Goal: Book appointment/travel/reservation

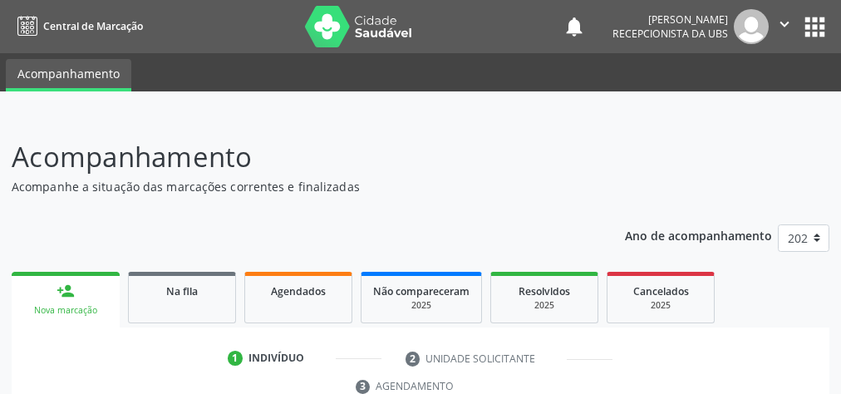
scroll to position [313, 0]
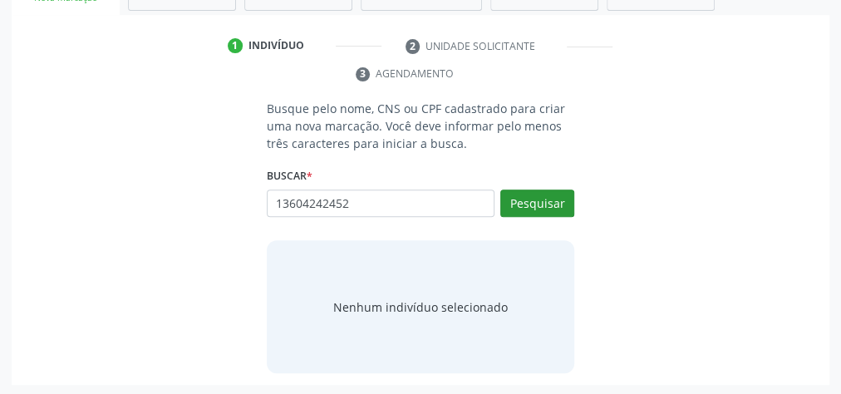
type input "13604242452"
click at [531, 190] on button "Pesquisar" at bounding box center [537, 204] width 74 height 28
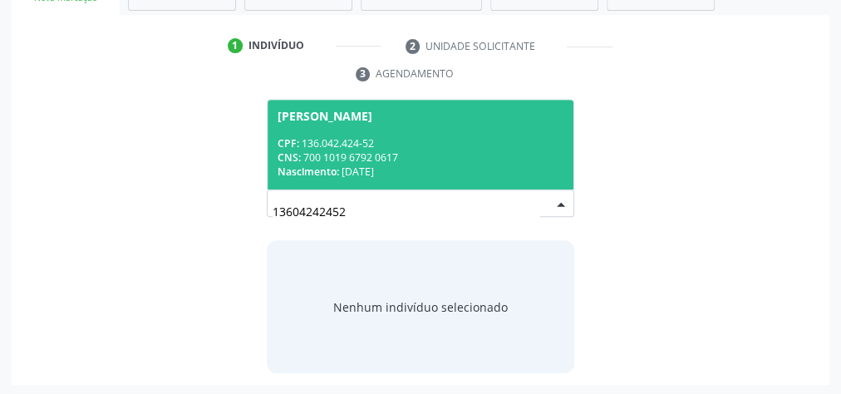
click at [446, 150] on div "CNS: 700 1019 6792 0617" at bounding box center [421, 157] width 286 height 14
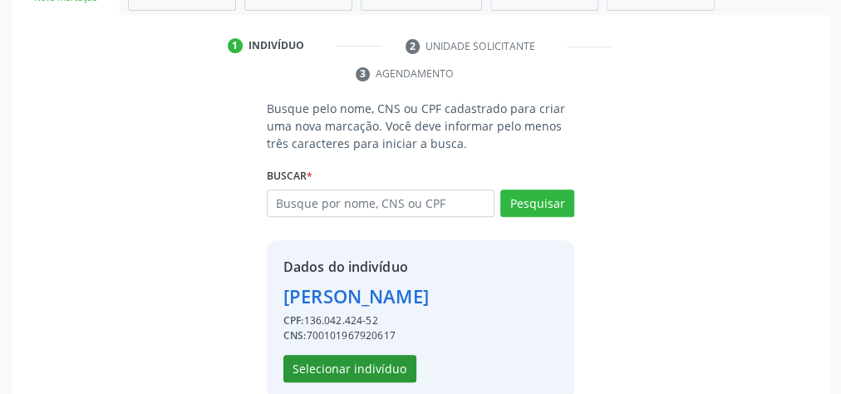
scroll to position [338, 0]
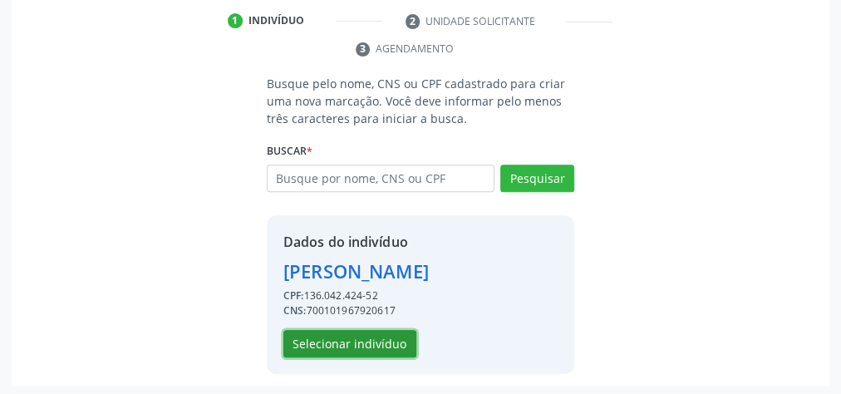
click at [371, 343] on button "Selecionar indivíduo" at bounding box center [350, 344] width 133 height 28
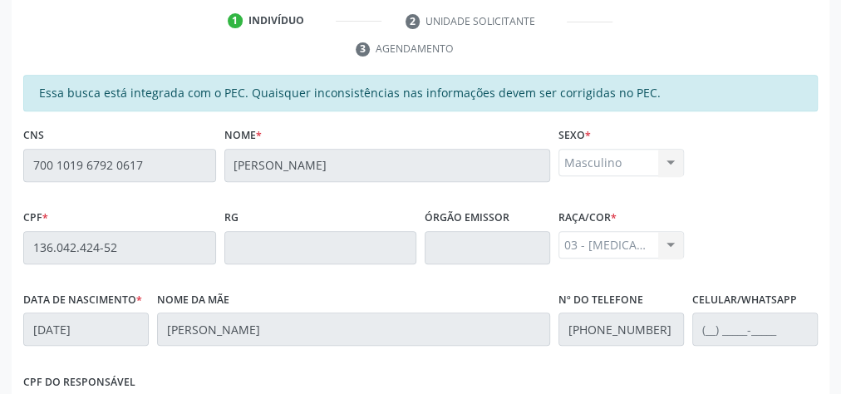
scroll to position [603, 0]
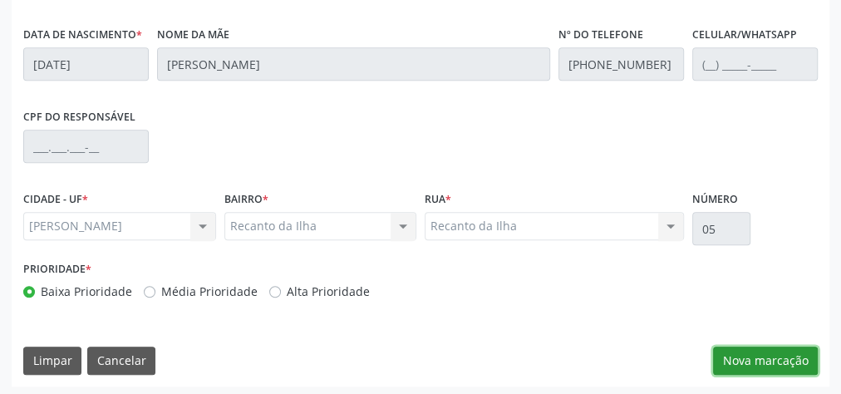
click at [772, 358] on button "Nova marcação" at bounding box center [765, 361] width 105 height 28
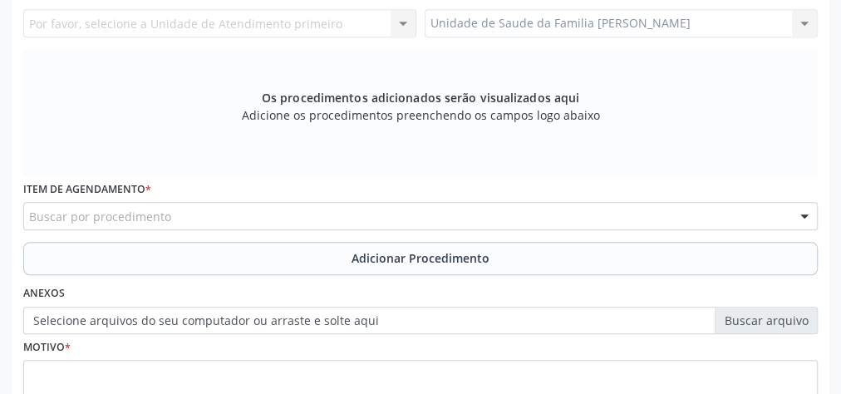
scroll to position [337, 0]
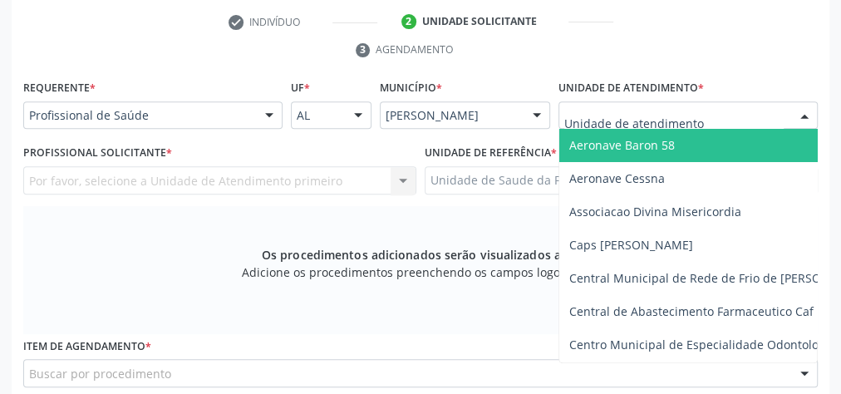
click at [706, 112] on div at bounding box center [688, 115] width 259 height 28
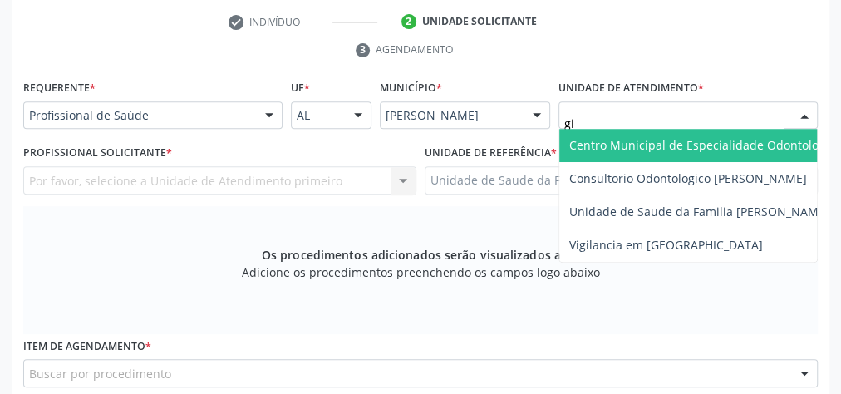
type input "gis"
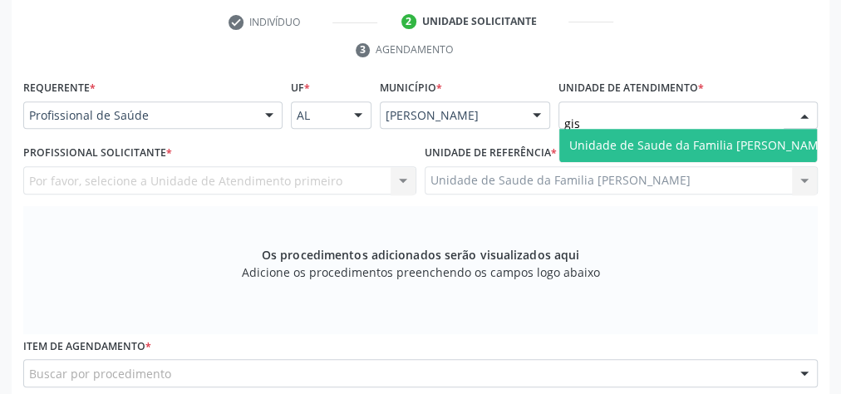
click at [683, 150] on span "Unidade de Saude da Familia [PERSON_NAME]" at bounding box center [700, 145] width 260 height 16
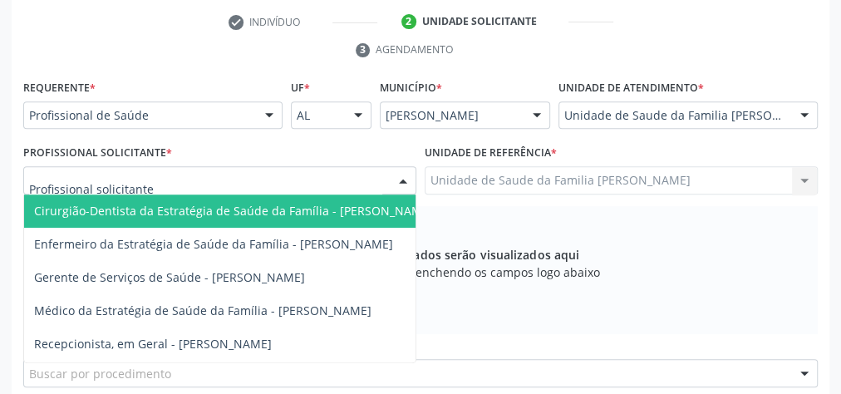
click at [405, 172] on div at bounding box center [403, 181] width 25 height 28
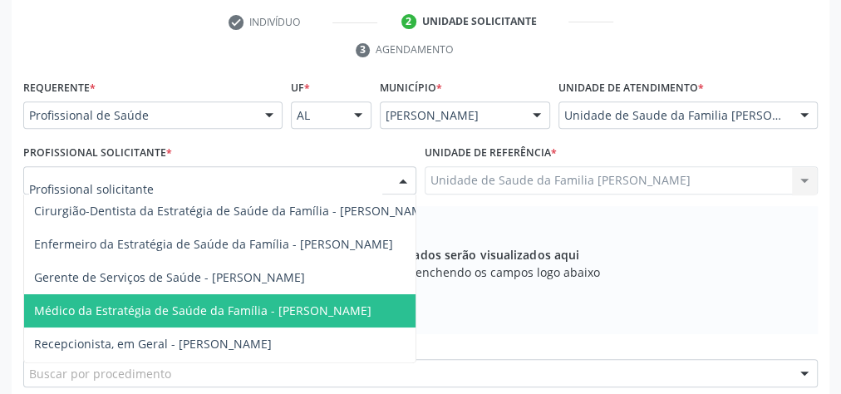
click at [195, 307] on span "Médico da Estratégia de Saúde da Família - [PERSON_NAME]" at bounding box center [203, 311] width 338 height 16
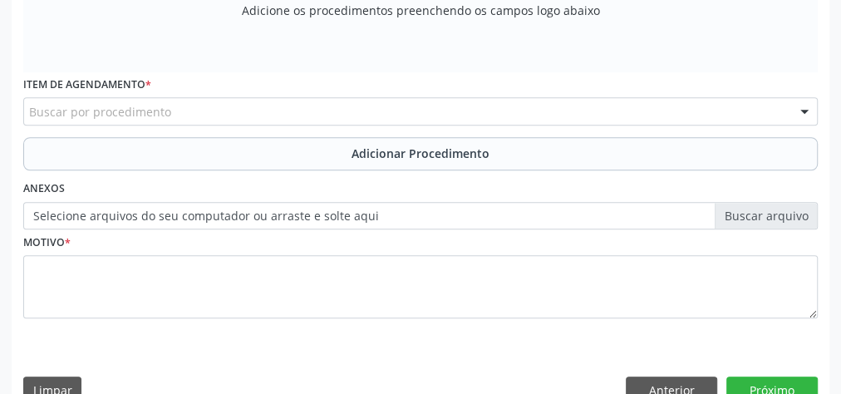
scroll to position [603, 0]
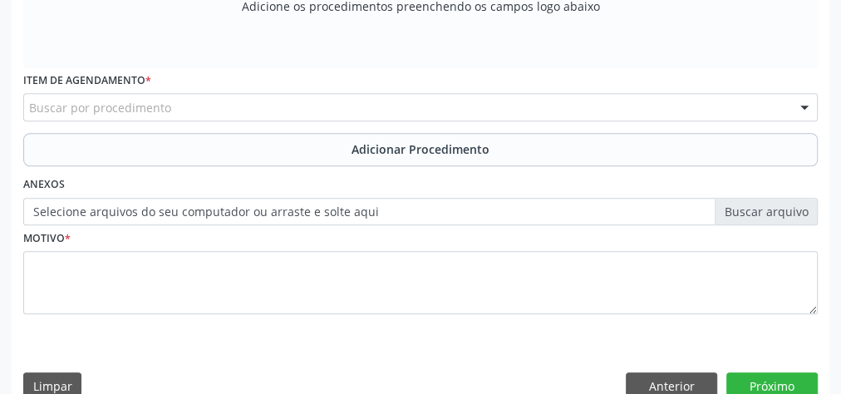
click at [318, 106] on div "Buscar por procedimento" at bounding box center [420, 107] width 795 height 28
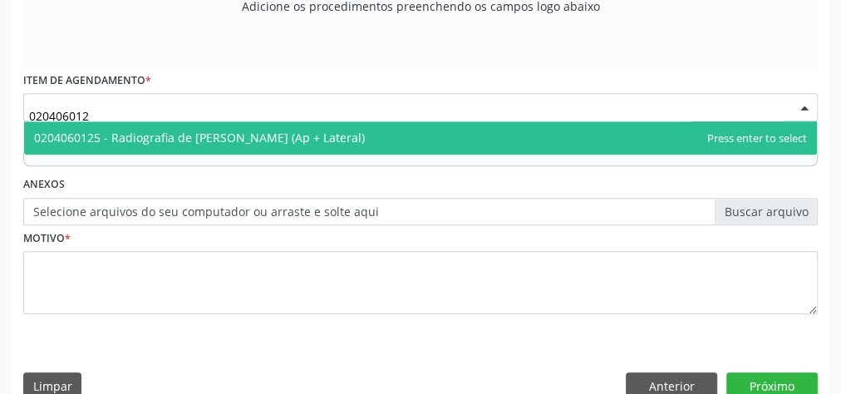
type input "0204060125"
click at [298, 136] on span "0204060125 - Radiografia de [PERSON_NAME] (Ap + Lateral)" at bounding box center [199, 138] width 331 height 16
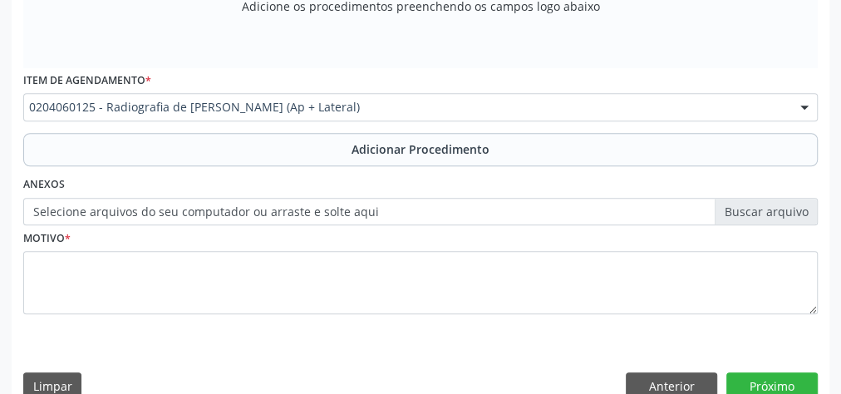
click at [476, 145] on span "Adicionar Procedimento" at bounding box center [421, 149] width 138 height 17
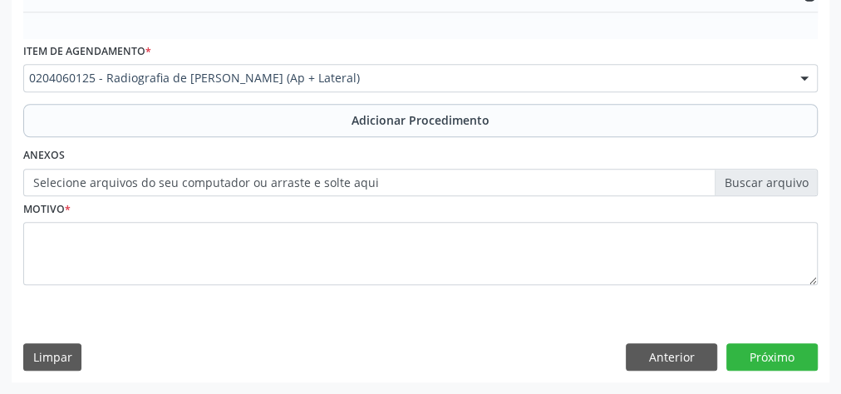
scroll to position [540, 0]
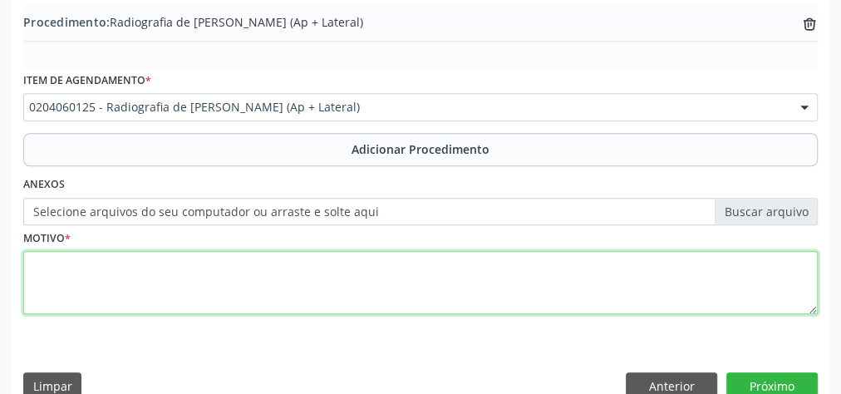
click at [324, 286] on textarea at bounding box center [420, 282] width 795 height 63
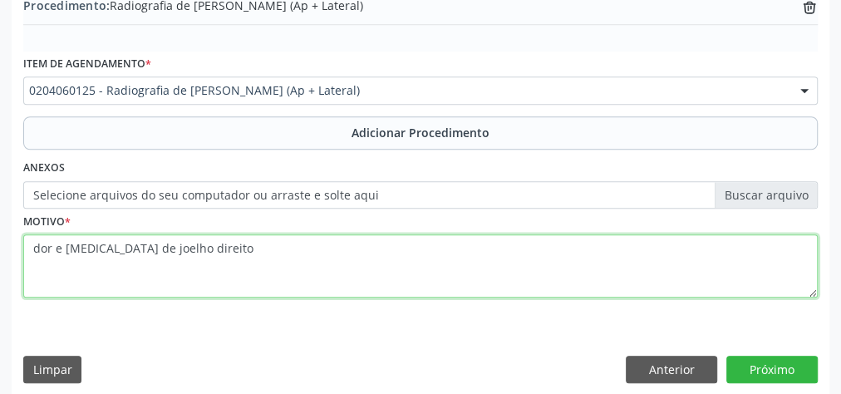
scroll to position [565, 0]
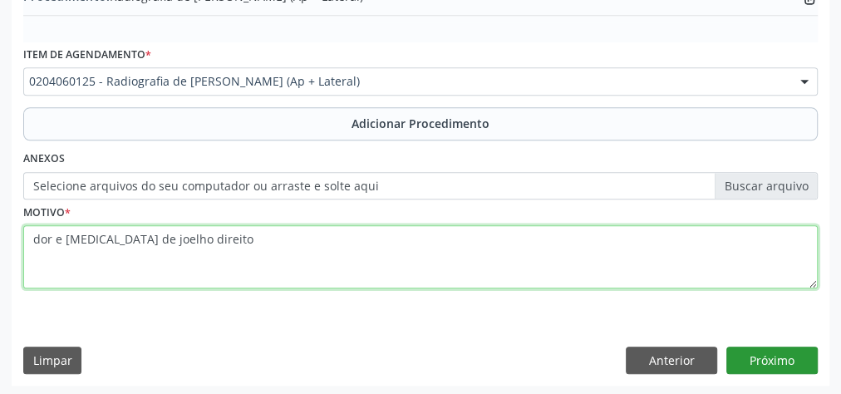
type textarea "dor e [MEDICAL_DATA] de joelho direito"
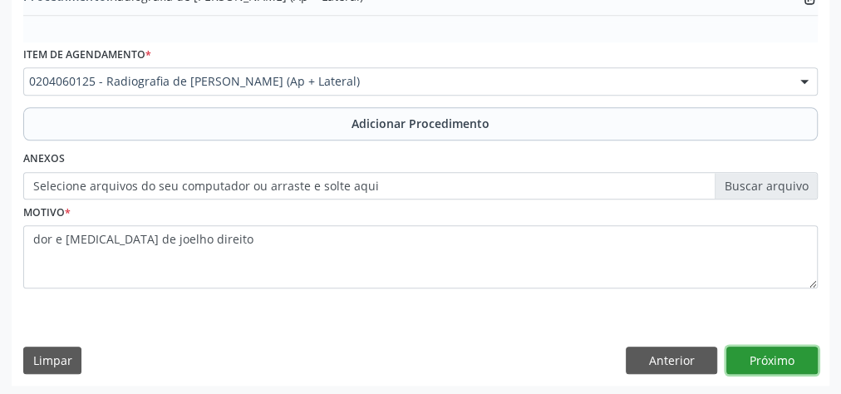
click at [778, 357] on button "Próximo" at bounding box center [772, 361] width 91 height 28
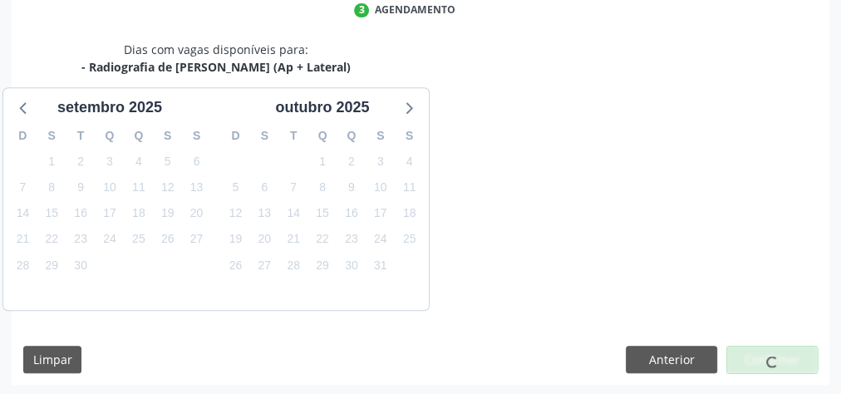
scroll to position [441, 0]
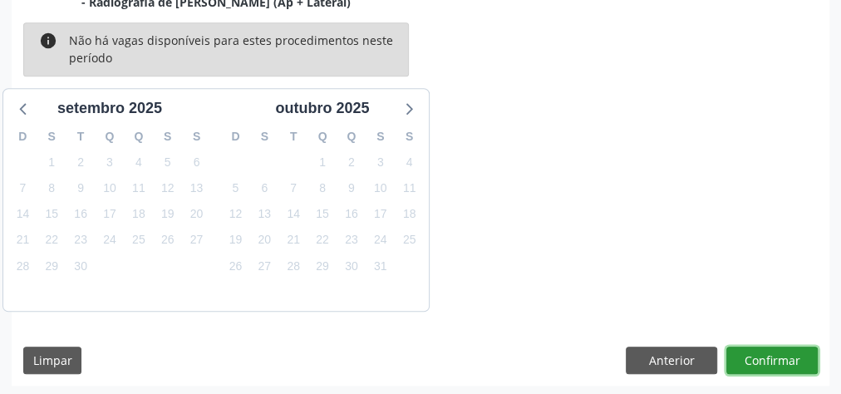
click at [778, 357] on button "Confirmar" at bounding box center [772, 361] width 91 height 28
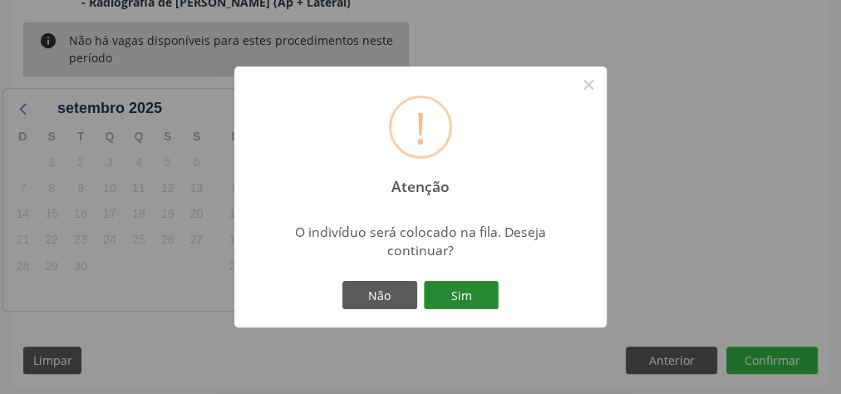
click at [462, 295] on button "Sim" at bounding box center [461, 295] width 75 height 28
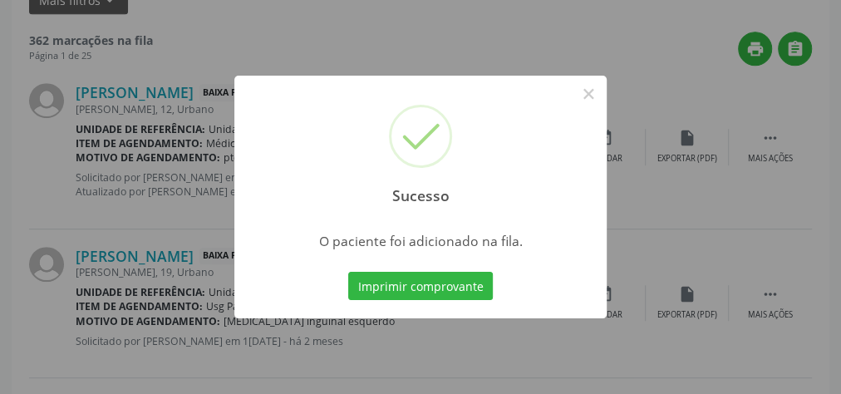
scroll to position [176, 0]
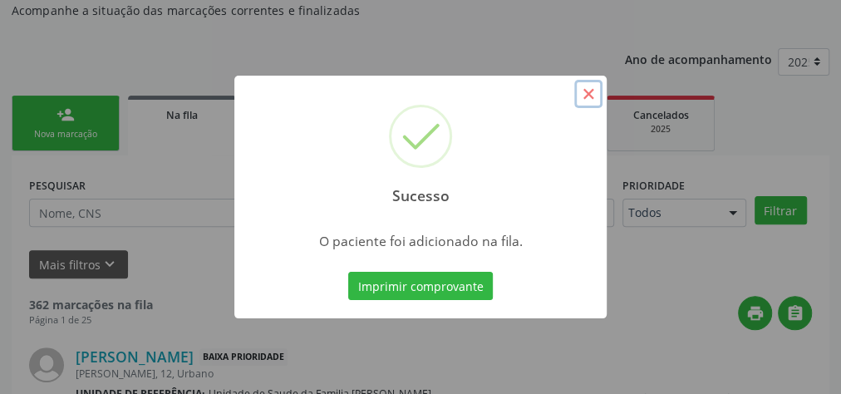
click at [589, 100] on button "×" at bounding box center [588, 94] width 28 height 28
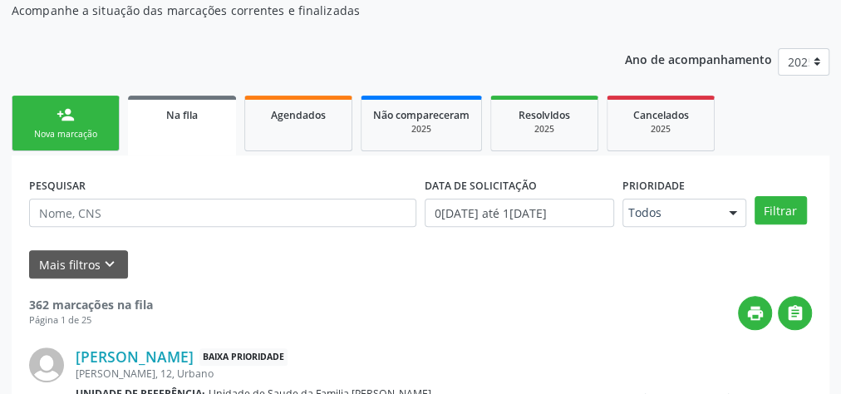
click at [84, 132] on div "Nova marcação" at bounding box center [65, 134] width 83 height 12
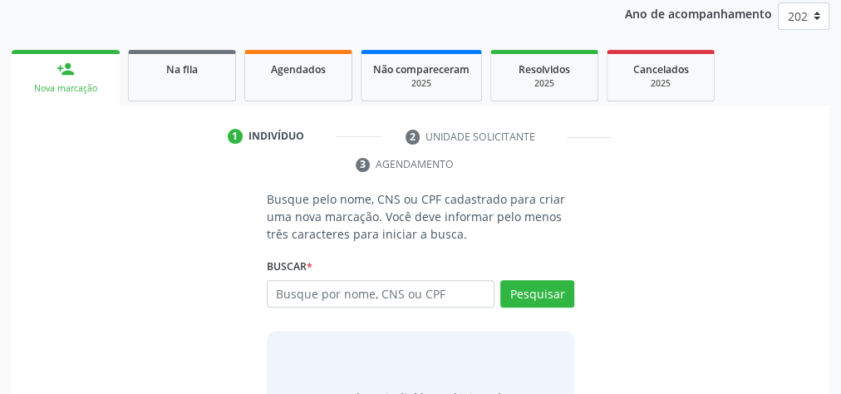
scroll to position [309, 0]
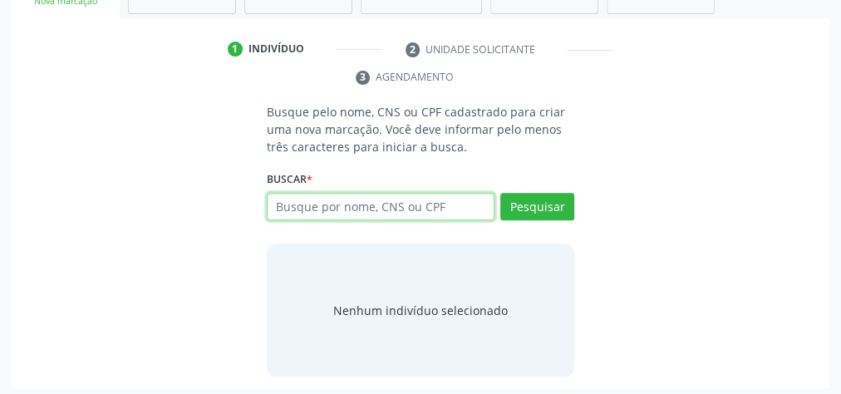
click at [343, 207] on input "text" at bounding box center [381, 207] width 228 height 28
type input "13604242452"
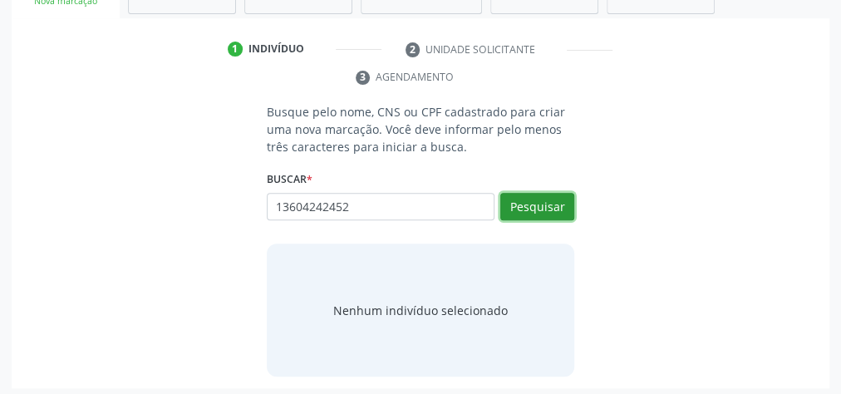
click at [534, 214] on button "Pesquisar" at bounding box center [537, 207] width 74 height 28
type input "13604242452"
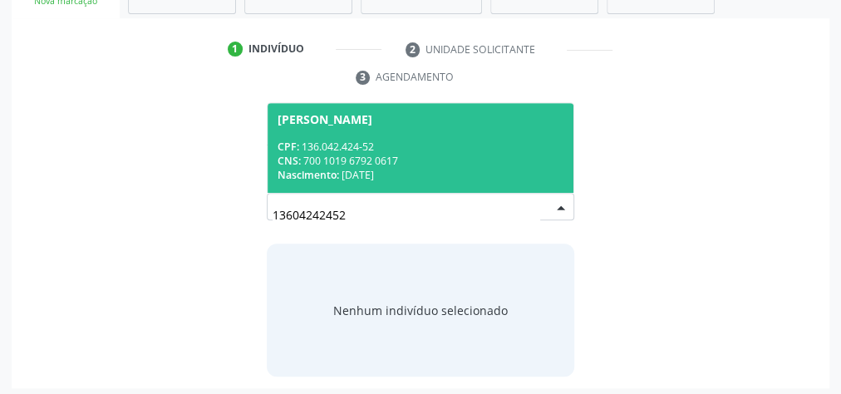
click at [360, 154] on div "CNS: 700 1019 6792 0617" at bounding box center [421, 161] width 286 height 14
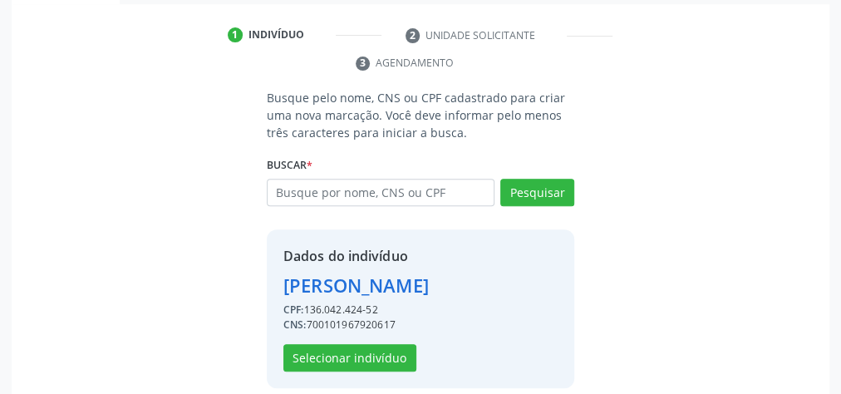
scroll to position [338, 0]
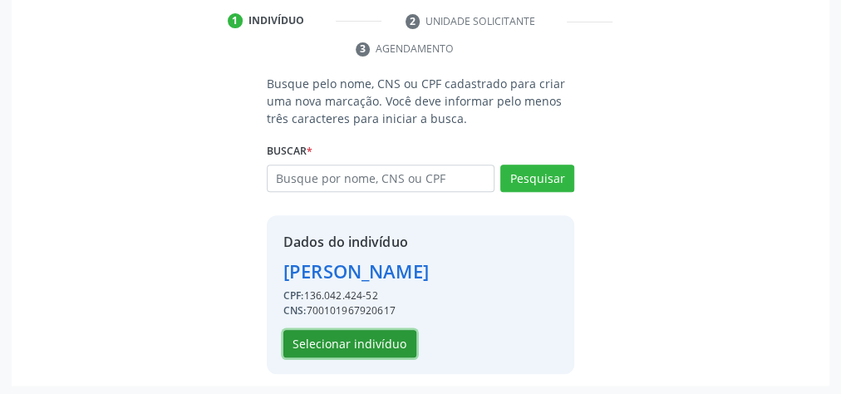
click at [355, 333] on button "Selecionar indivíduo" at bounding box center [350, 344] width 133 height 28
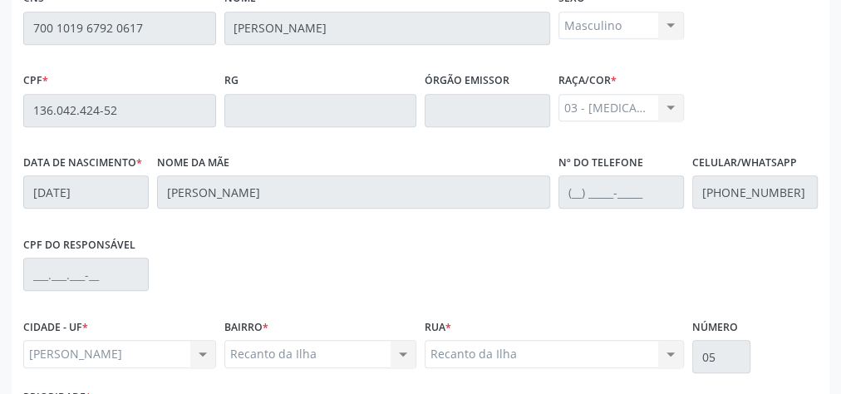
scroll to position [603, 0]
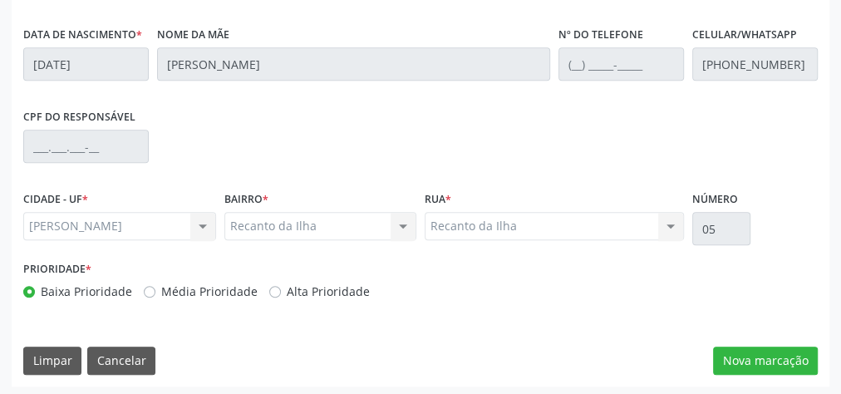
click at [792, 340] on div "Essa busca está integrada com o PEC. Quaisquer inconsistências nas informações …" at bounding box center [421, 98] width 818 height 577
click at [793, 357] on button "Nova marcação" at bounding box center [765, 361] width 105 height 28
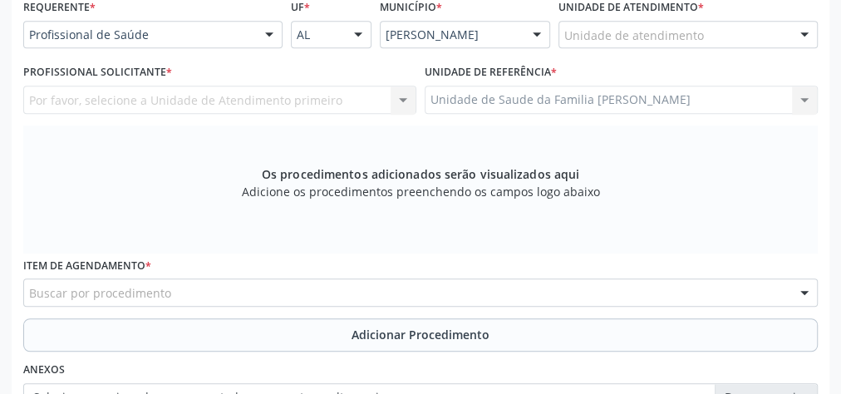
scroll to position [337, 0]
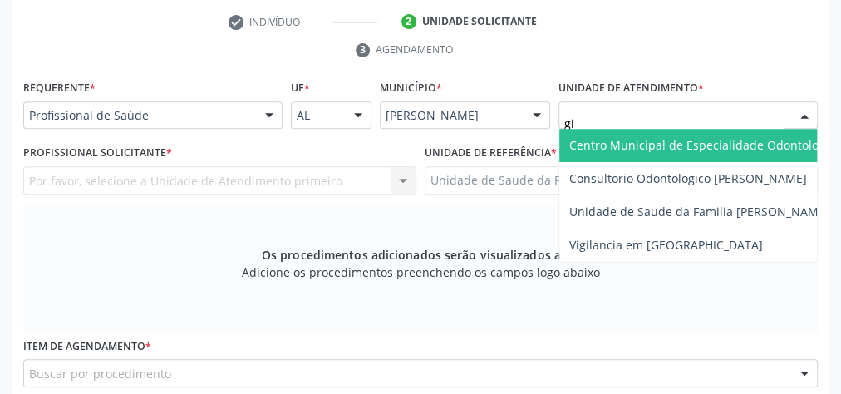
type input "gis"
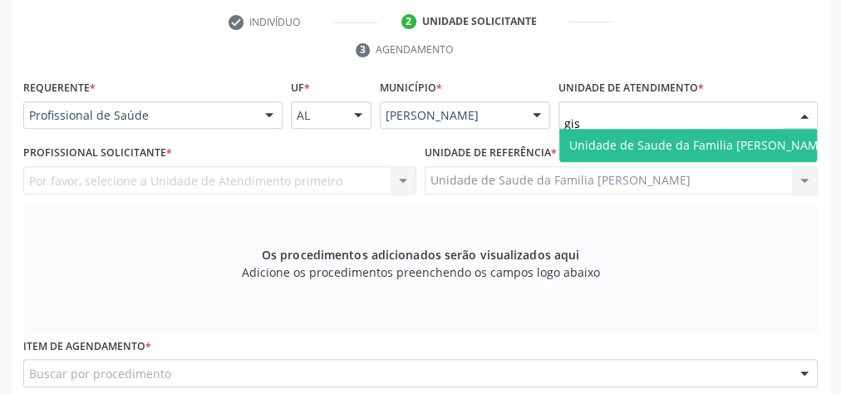
click at [653, 147] on span "Unidade de Saude da Familia [PERSON_NAME]" at bounding box center [700, 145] width 260 height 16
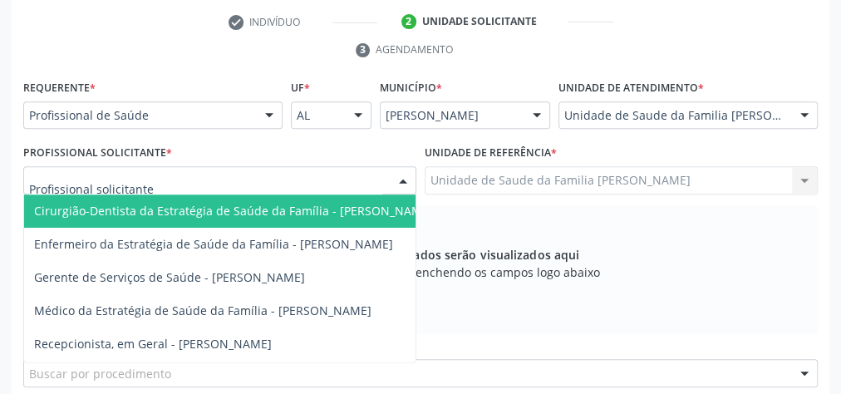
click at [402, 178] on div at bounding box center [403, 181] width 25 height 28
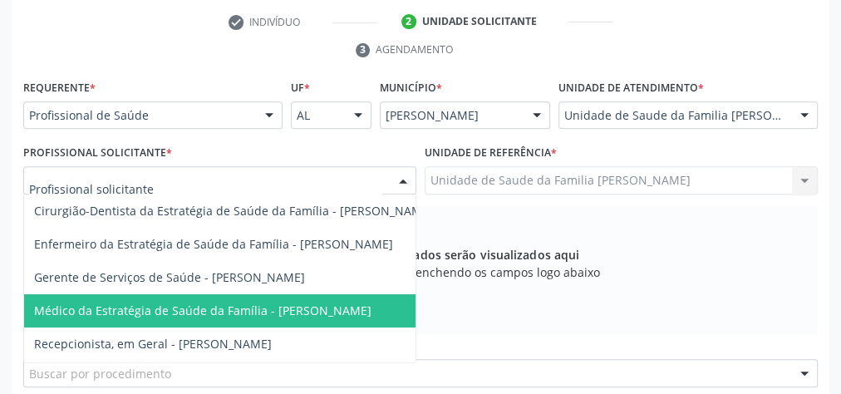
click at [248, 313] on span "Médico da Estratégia de Saúde da Família - [PERSON_NAME]" at bounding box center [203, 311] width 338 height 16
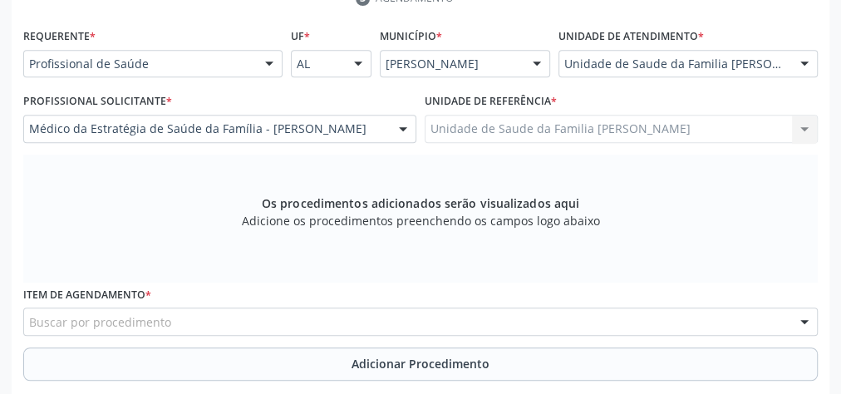
scroll to position [536, 0]
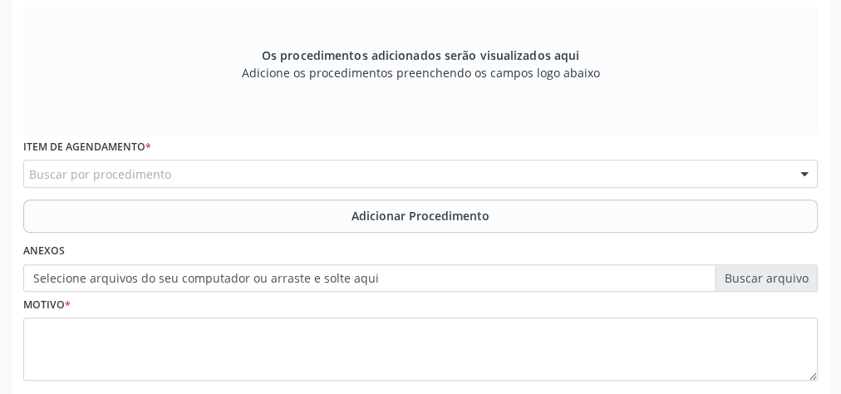
click at [271, 170] on div "Buscar por procedimento" at bounding box center [420, 174] width 795 height 28
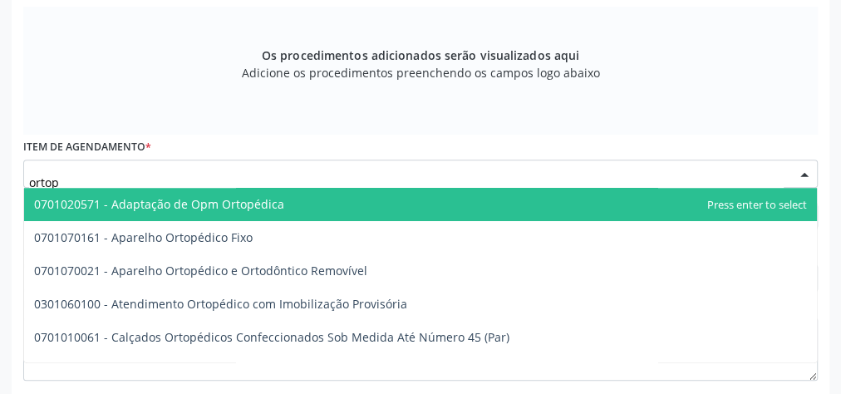
type input "ortope"
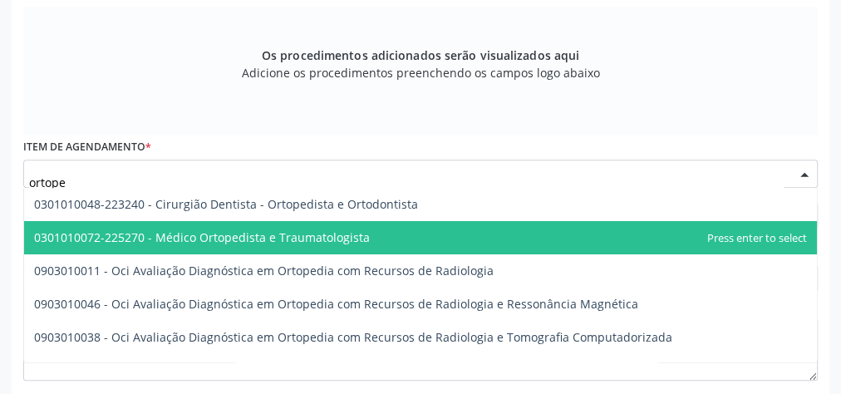
click at [217, 234] on span "0301010072-225270 - Médico Ortopedista e Traumatologista" at bounding box center [202, 237] width 336 height 16
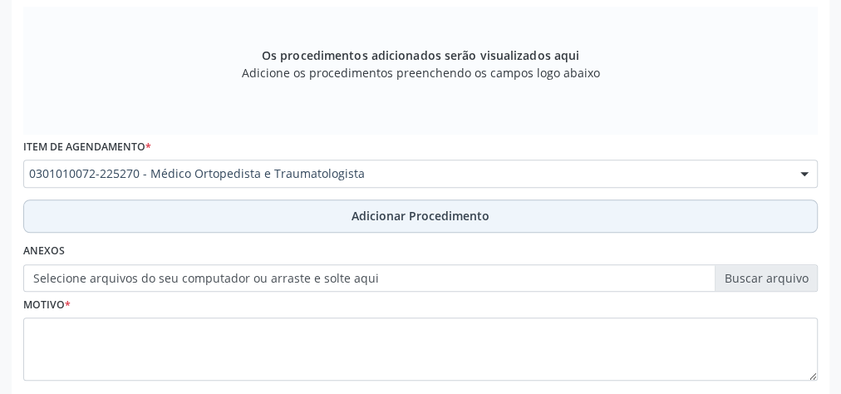
click at [448, 220] on span "Adicionar Procedimento" at bounding box center [421, 215] width 138 height 17
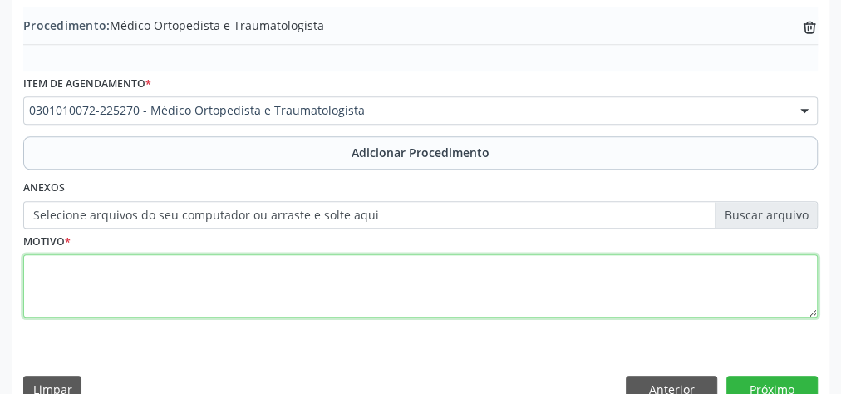
click at [356, 283] on textarea at bounding box center [420, 285] width 795 height 63
click at [76, 261] on textarea "dor e edma em joelhodireito" at bounding box center [420, 285] width 795 height 63
click at [159, 265] on textarea "dor e [MEDICAL_DATA] em joelhodireito" at bounding box center [420, 285] width 795 height 63
click at [238, 271] on textarea "dor e [MEDICAL_DATA] em joelho direito" at bounding box center [420, 285] width 795 height 63
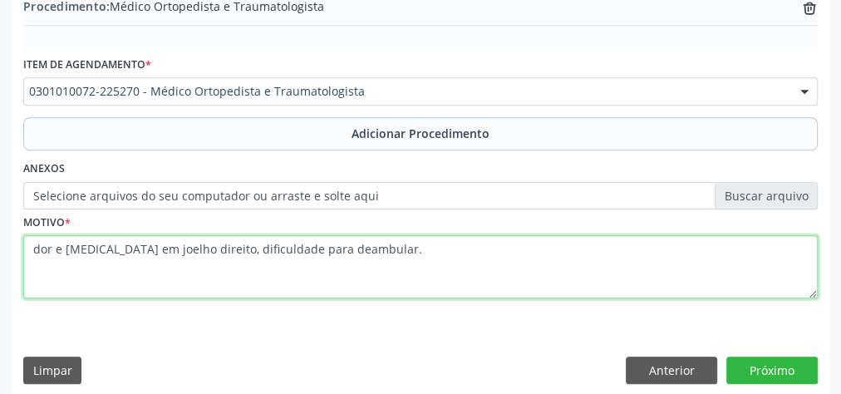
scroll to position [565, 0]
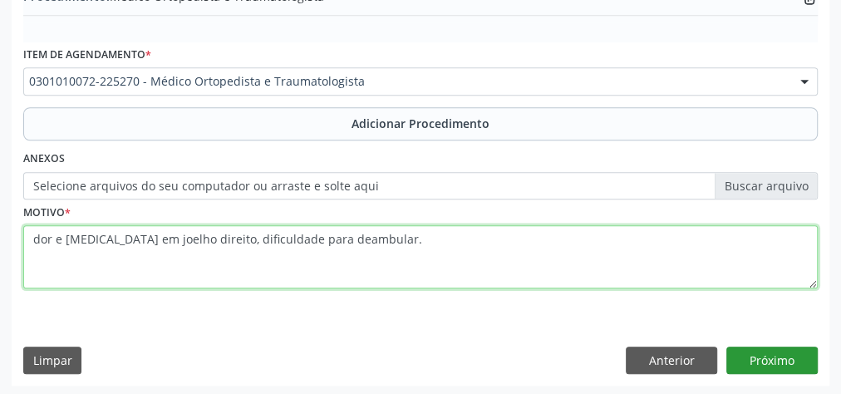
type textarea "dor e [MEDICAL_DATA] em joelho direito, dificuldade para deambular."
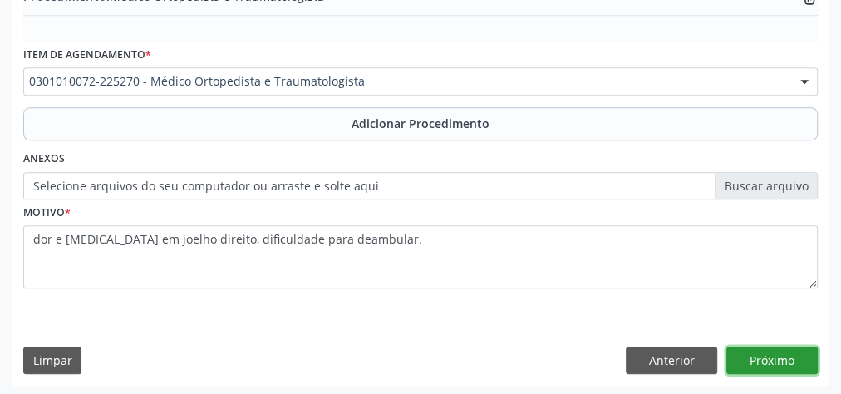
click at [749, 347] on button "Próximo" at bounding box center [772, 361] width 91 height 28
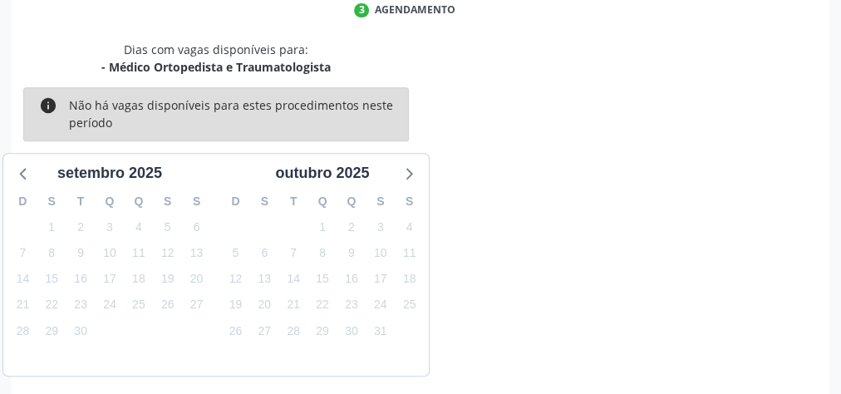
scroll to position [441, 0]
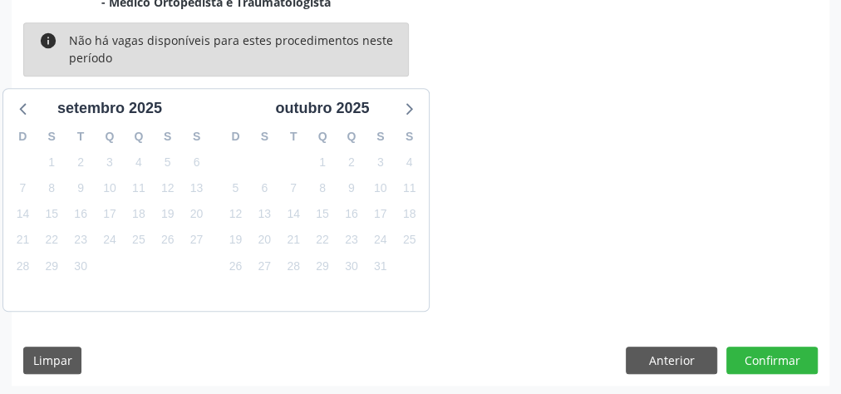
click at [726, 351] on div "Anterior Confirmar" at bounding box center [722, 361] width 192 height 28
click at [740, 347] on button "Confirmar" at bounding box center [772, 361] width 91 height 28
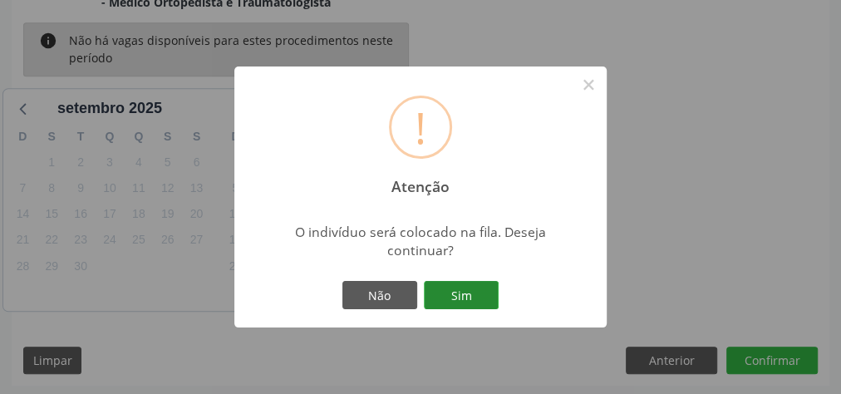
click at [481, 284] on button "Sim" at bounding box center [461, 295] width 75 height 28
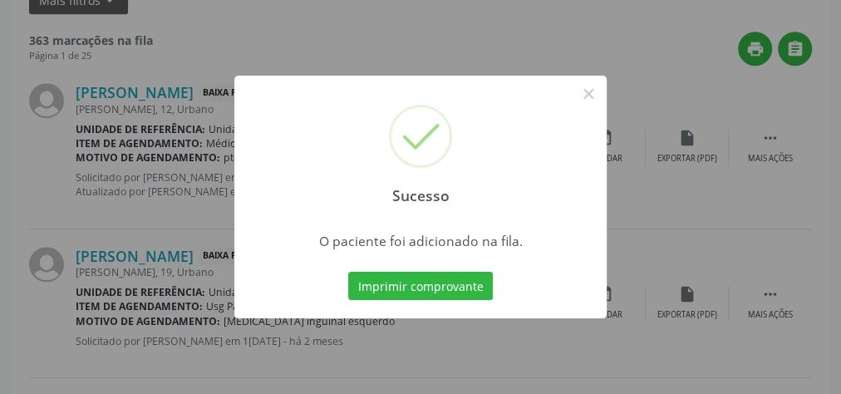
scroll to position [176, 0]
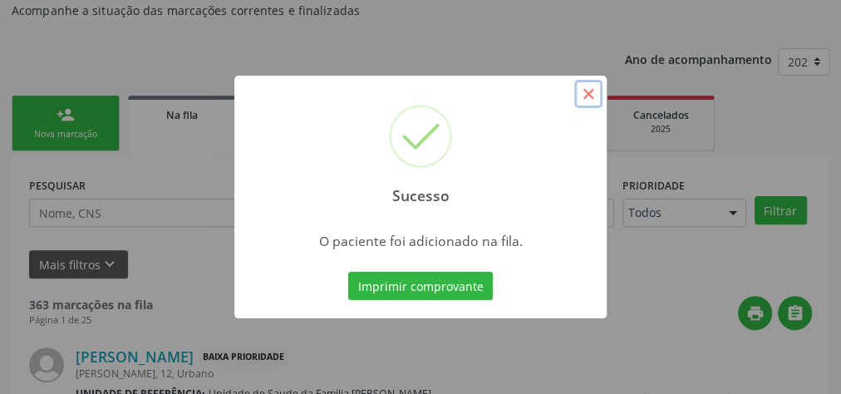
click at [591, 92] on button "×" at bounding box center [588, 94] width 28 height 28
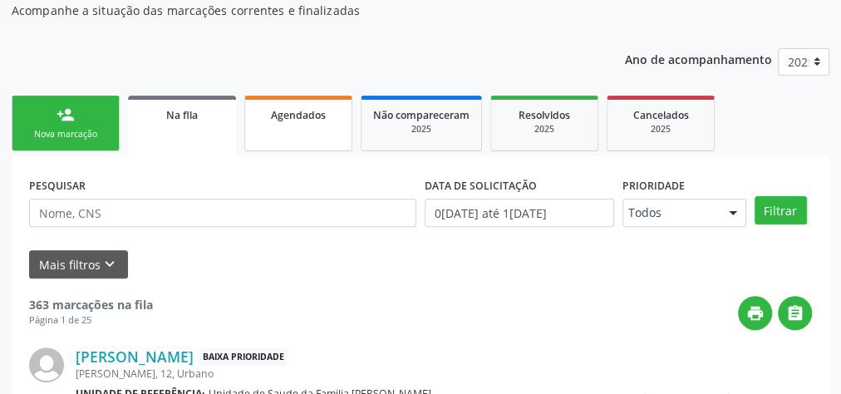
click at [288, 120] on span "Agendados" at bounding box center [298, 115] width 55 height 14
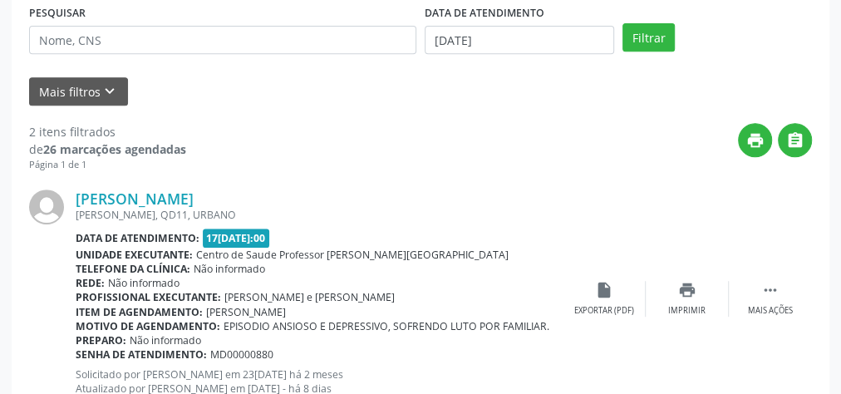
scroll to position [328, 0]
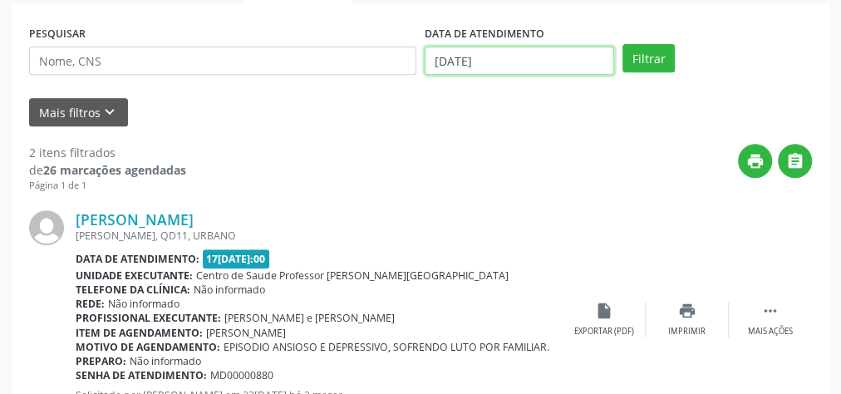
click at [438, 55] on input "[DATE]" at bounding box center [520, 61] width 190 height 28
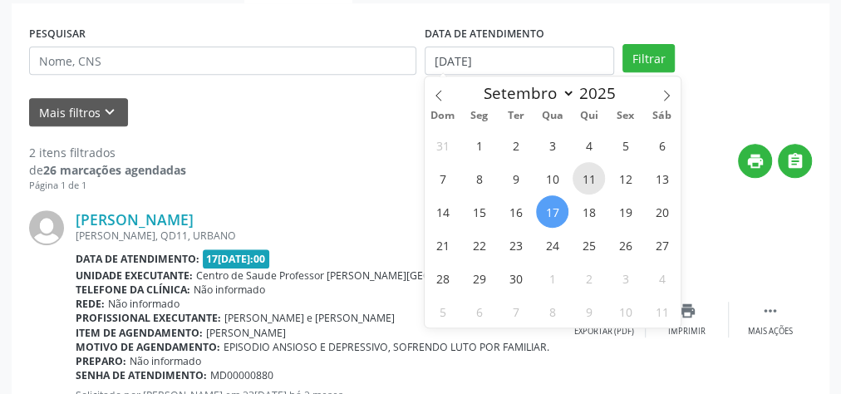
click at [599, 180] on span "11" at bounding box center [589, 178] width 32 height 32
type input "11/[DATE]"
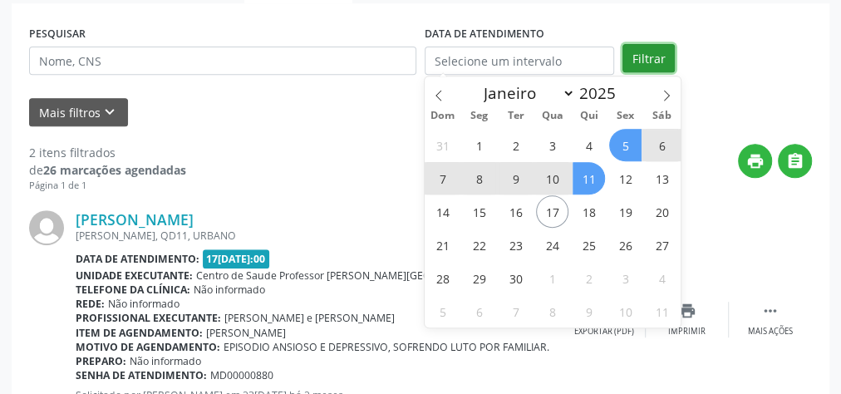
click at [654, 50] on button "Filtrar" at bounding box center [649, 58] width 52 height 28
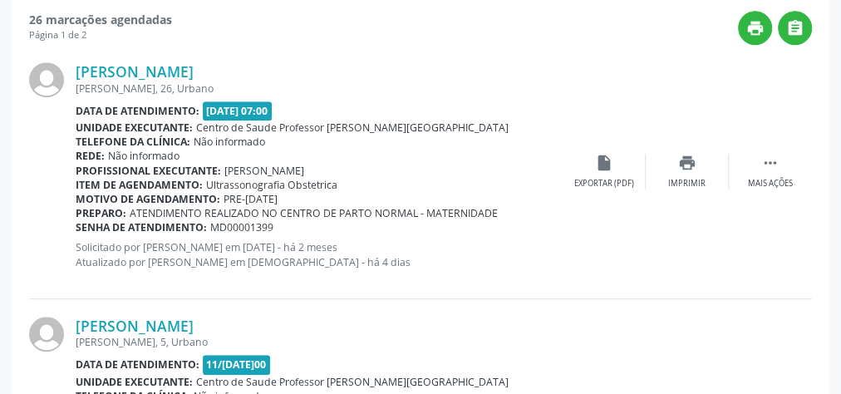
scroll to position [395, 0]
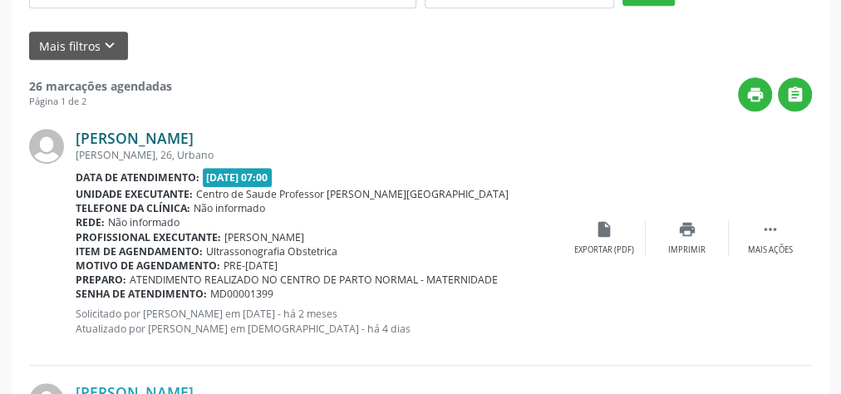
click at [194, 132] on link "[PERSON_NAME]" at bounding box center [135, 138] width 118 height 18
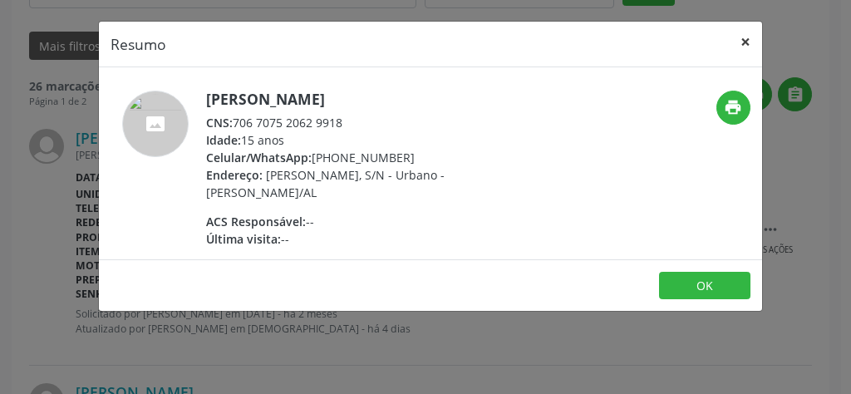
click at [750, 40] on button "×" at bounding box center [745, 42] width 33 height 41
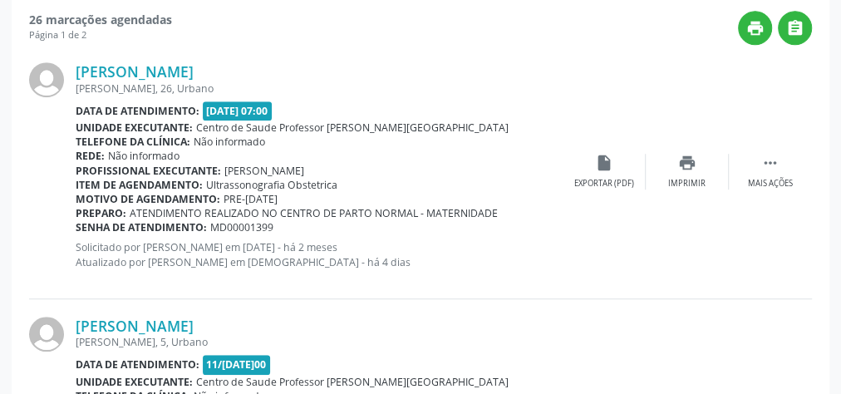
scroll to position [528, 0]
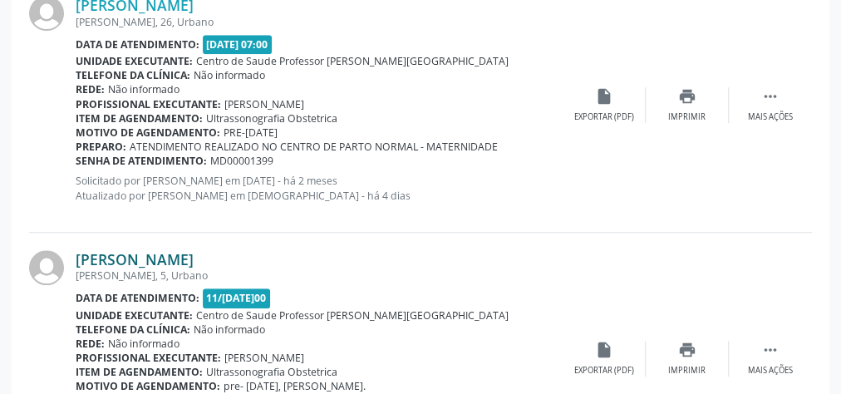
click at [194, 252] on link "[PERSON_NAME]" at bounding box center [135, 259] width 118 height 18
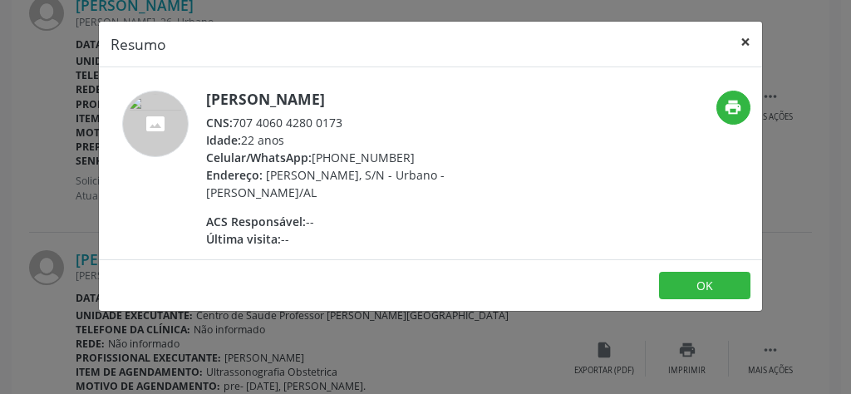
click at [747, 45] on button "×" at bounding box center [745, 42] width 33 height 41
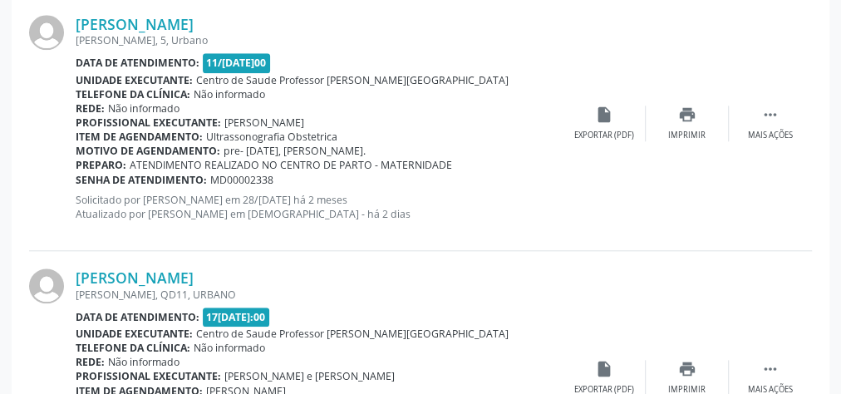
scroll to position [794, 0]
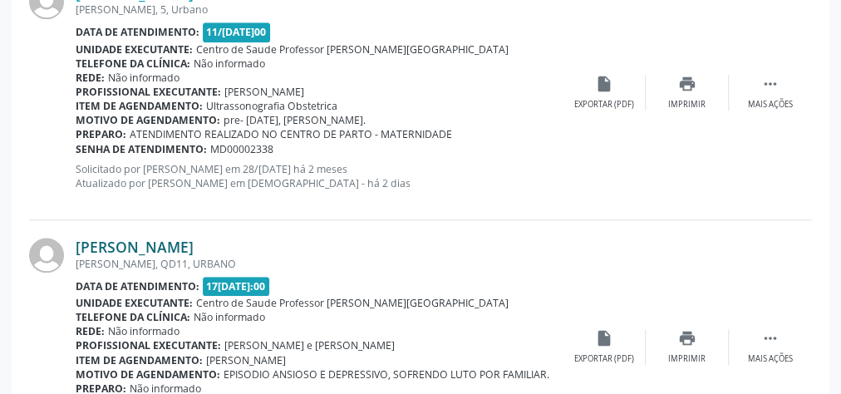
click at [122, 248] on link "[PERSON_NAME]" at bounding box center [135, 247] width 118 height 18
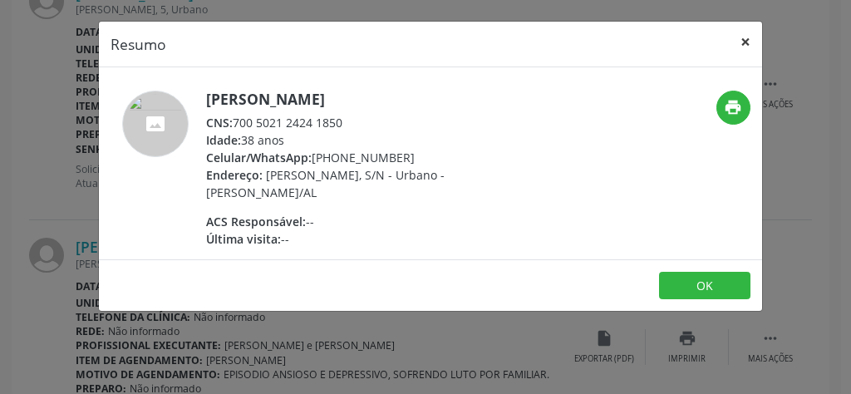
click at [745, 33] on button "×" at bounding box center [745, 42] width 33 height 41
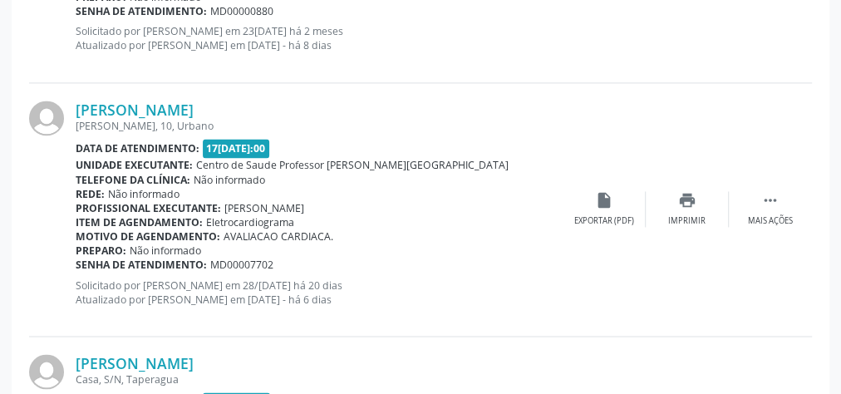
scroll to position [1193, 0]
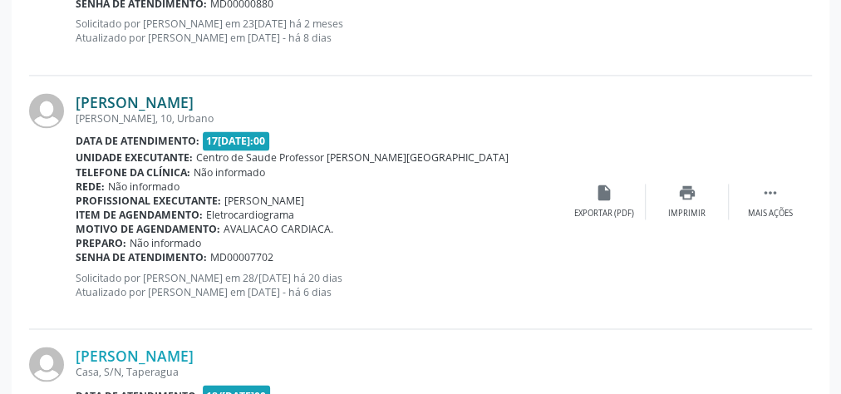
click at [189, 100] on link "[PERSON_NAME]" at bounding box center [135, 102] width 118 height 18
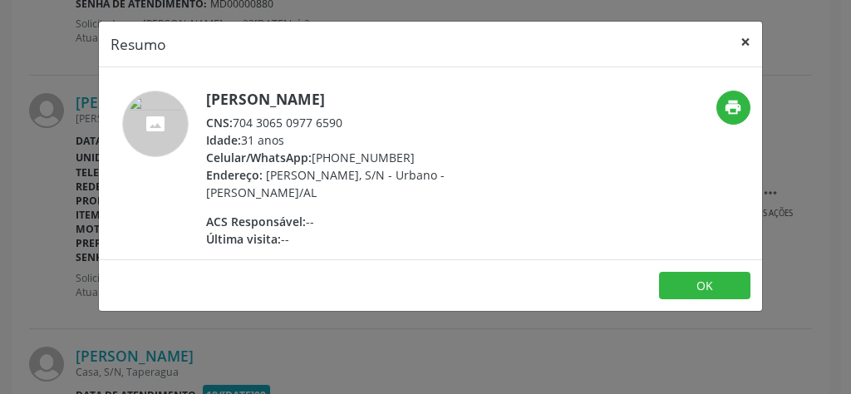
click at [742, 42] on button "×" at bounding box center [745, 42] width 33 height 41
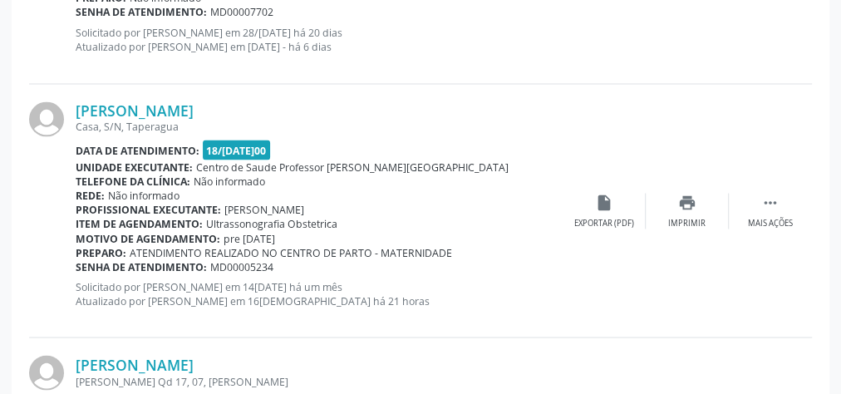
scroll to position [1459, 0]
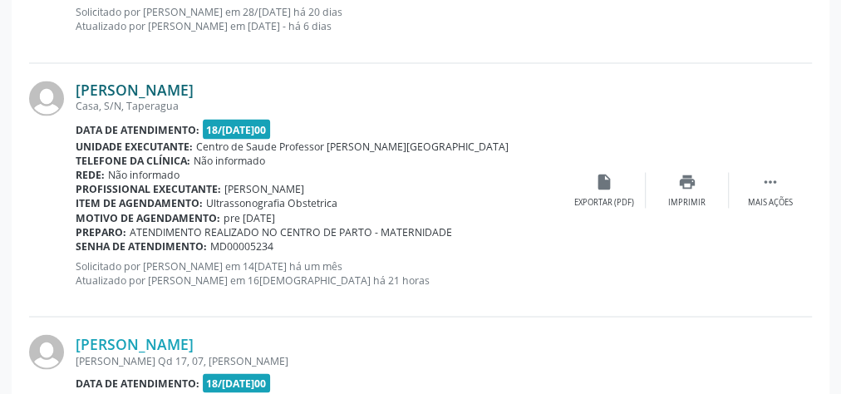
click at [165, 81] on link "[PERSON_NAME]" at bounding box center [135, 90] width 118 height 18
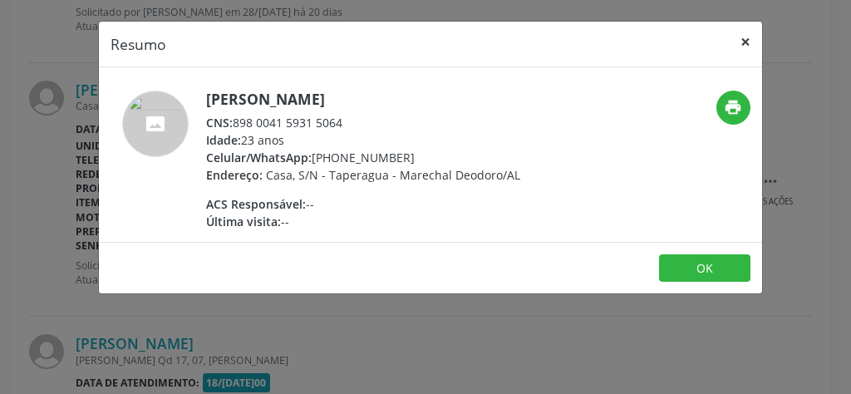
click at [749, 32] on button "×" at bounding box center [745, 42] width 33 height 41
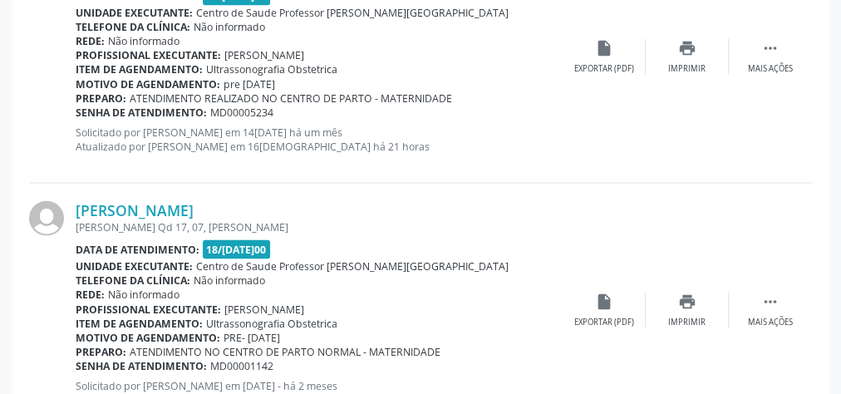
scroll to position [1659, 0]
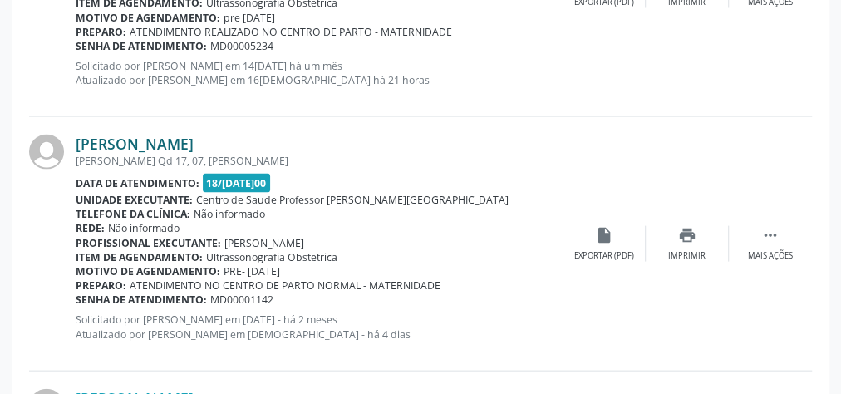
click at [160, 140] on link "[PERSON_NAME]" at bounding box center [135, 144] width 118 height 18
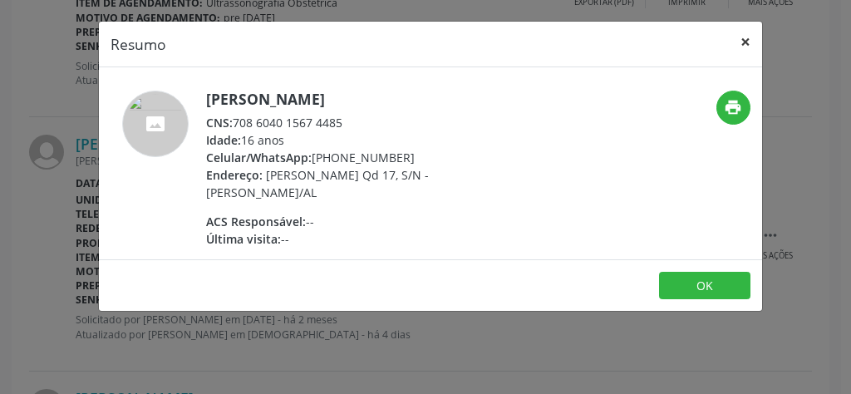
click at [742, 39] on button "×" at bounding box center [745, 42] width 33 height 41
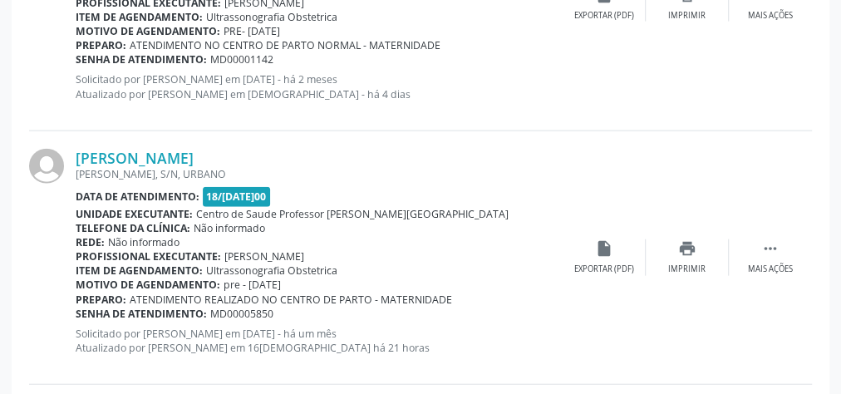
scroll to position [1925, 0]
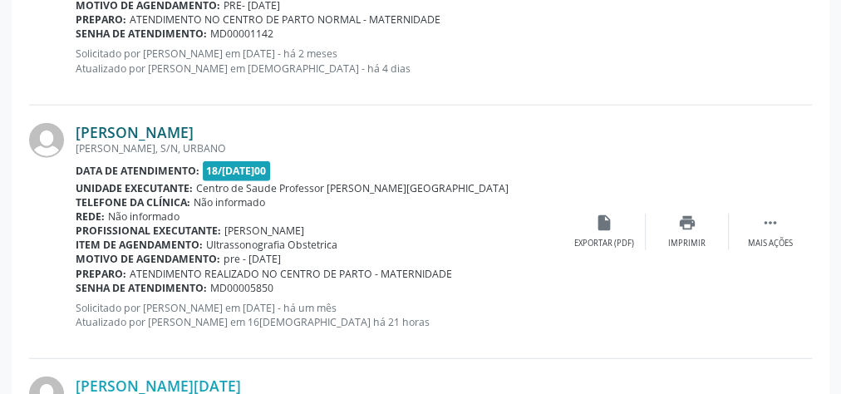
click at [117, 130] on link "[PERSON_NAME]" at bounding box center [135, 132] width 118 height 18
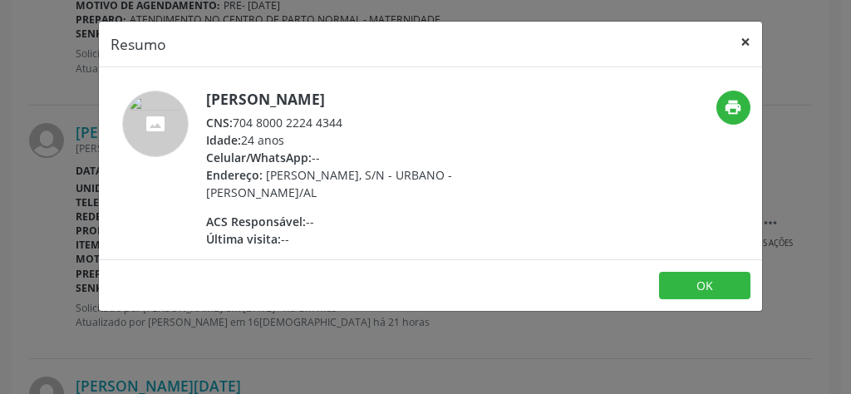
click at [746, 42] on button "×" at bounding box center [745, 42] width 33 height 41
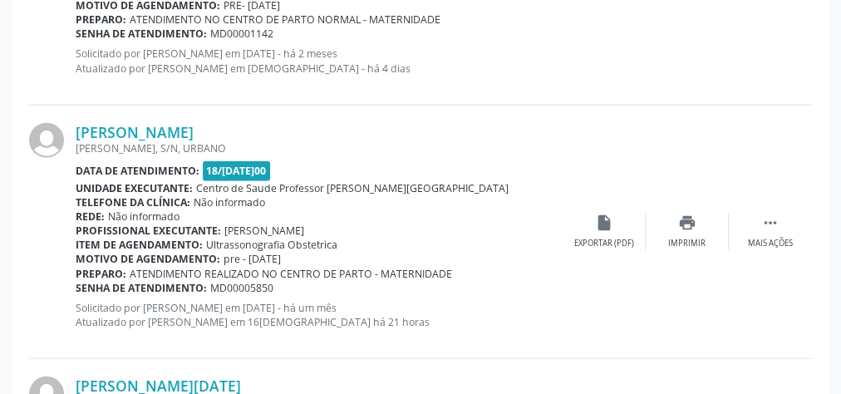
scroll to position [2191, 0]
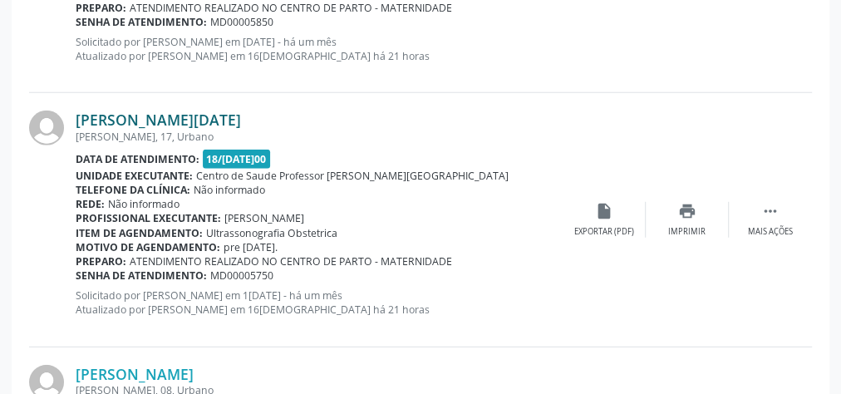
click at [127, 112] on link "[PERSON_NAME][DATE]" at bounding box center [158, 120] width 165 height 18
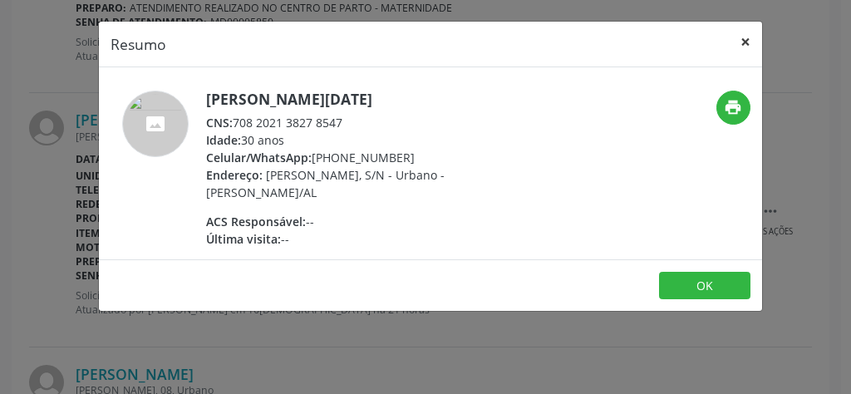
click at [748, 46] on button "×" at bounding box center [745, 42] width 33 height 41
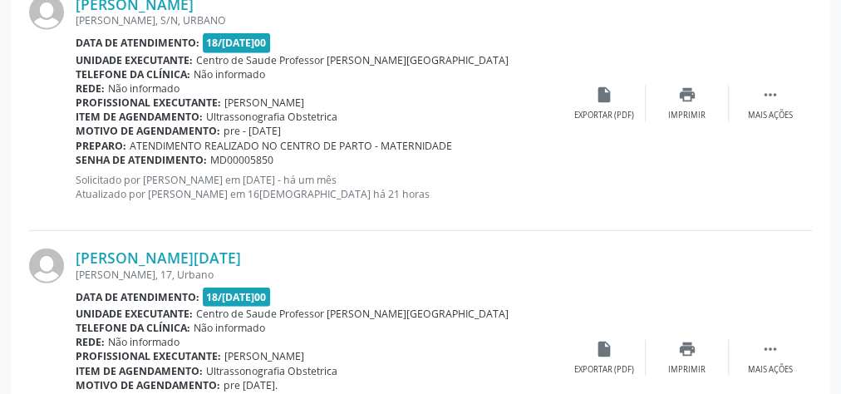
scroll to position [2124, 0]
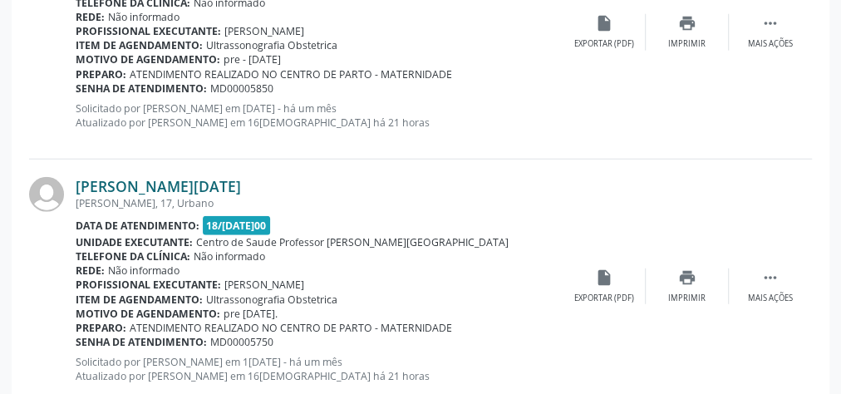
click at [178, 185] on link "[PERSON_NAME][DATE]" at bounding box center [158, 186] width 165 height 18
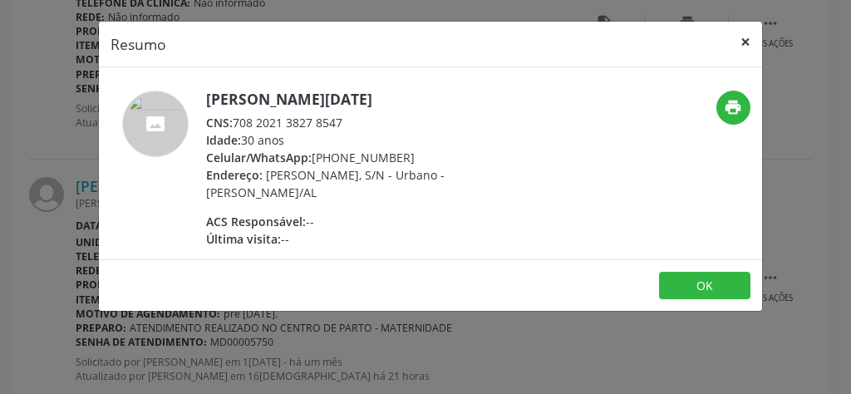
click at [747, 40] on button "×" at bounding box center [745, 42] width 33 height 41
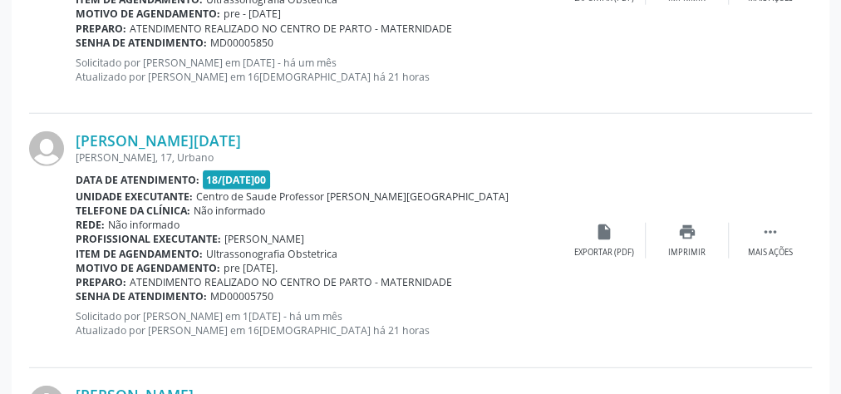
scroll to position [2191, 0]
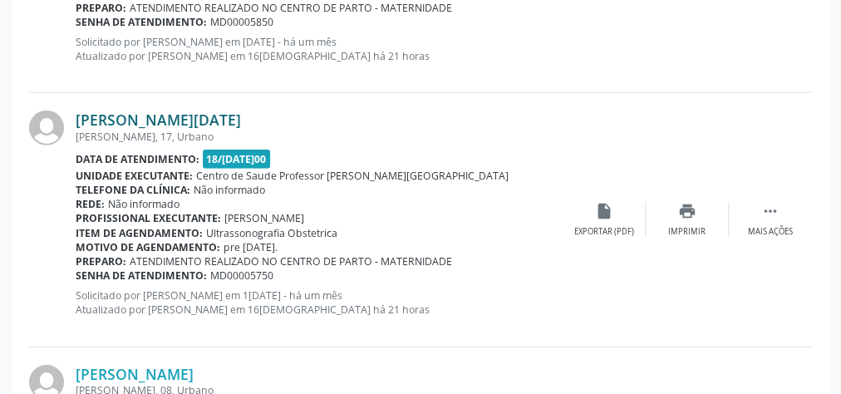
click at [182, 111] on link "[PERSON_NAME][DATE]" at bounding box center [158, 120] width 165 height 18
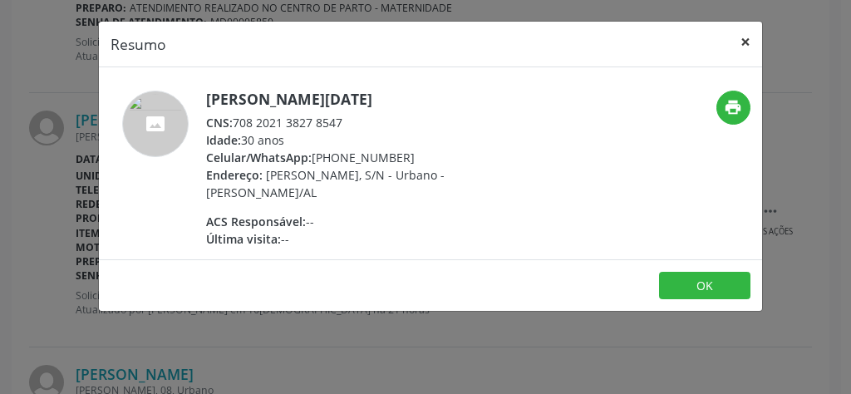
click at [742, 42] on button "×" at bounding box center [745, 42] width 33 height 41
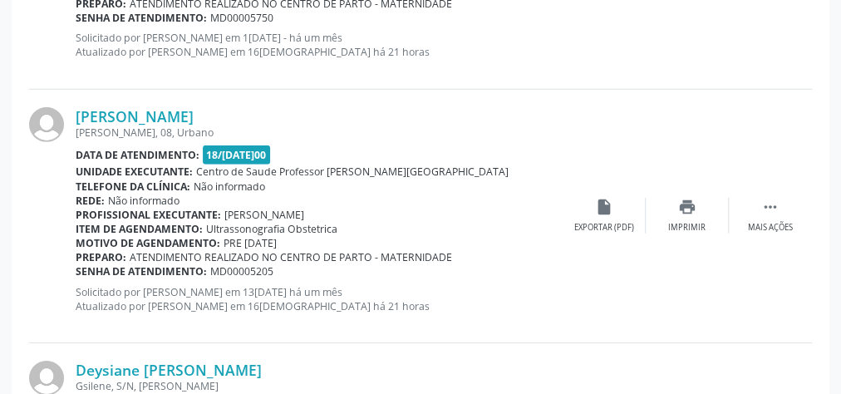
scroll to position [2457, 0]
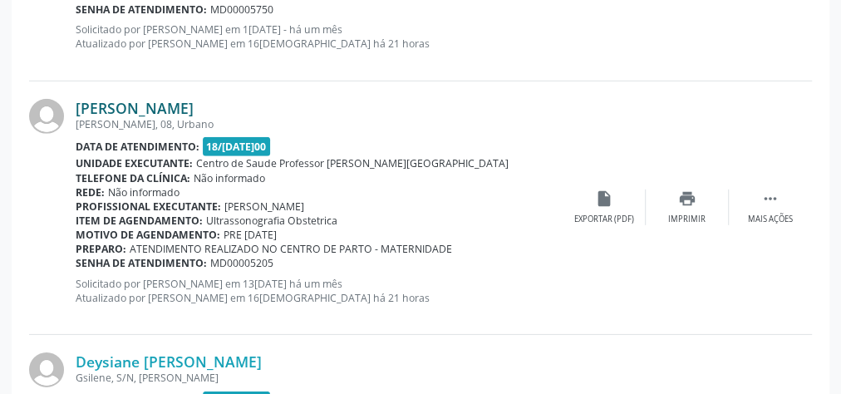
click at [141, 99] on link "[PERSON_NAME]" at bounding box center [135, 108] width 118 height 18
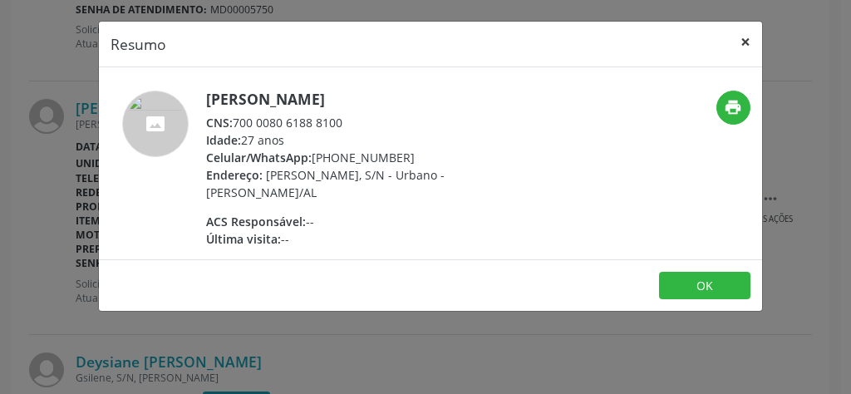
click at [752, 41] on button "×" at bounding box center [745, 42] width 33 height 41
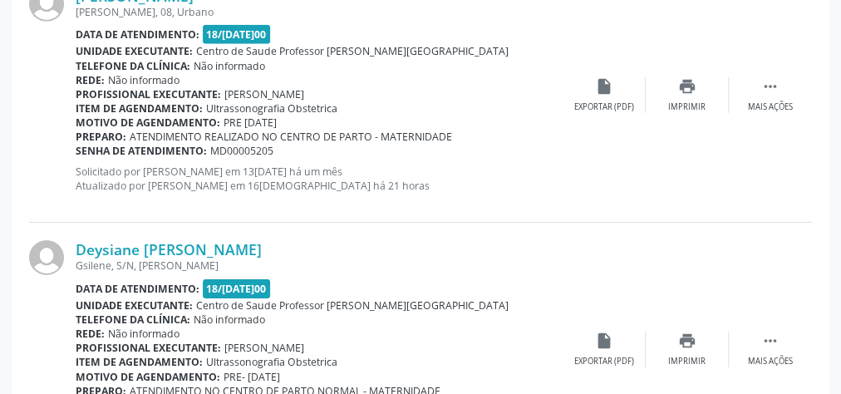
scroll to position [2590, 0]
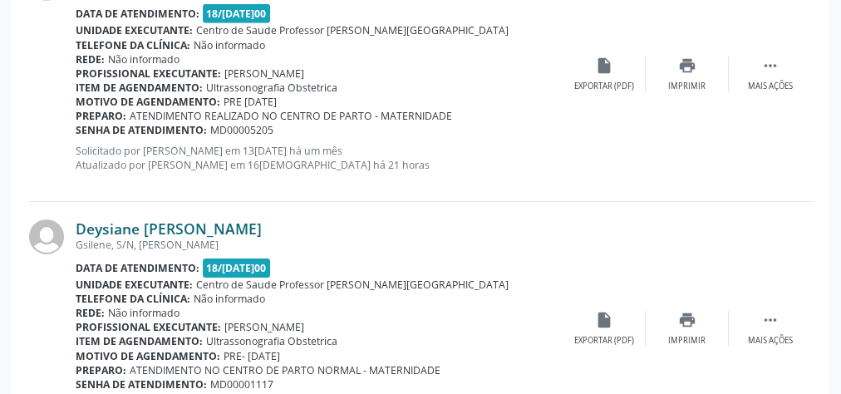
click at [146, 224] on link "Deysiane [PERSON_NAME]" at bounding box center [169, 228] width 186 height 18
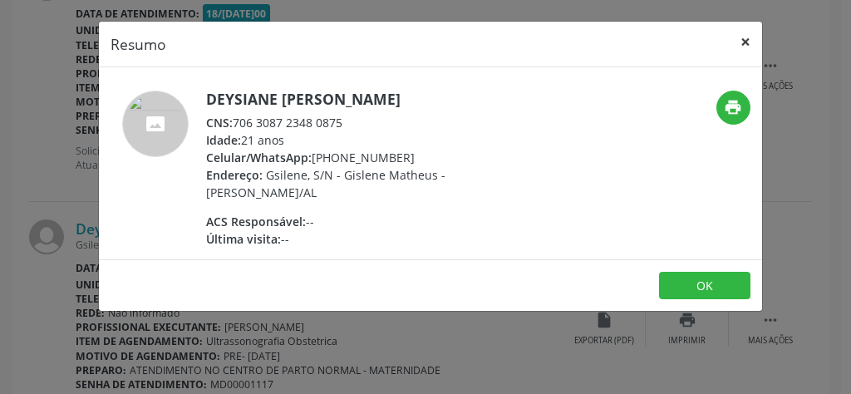
click at [749, 41] on button "×" at bounding box center [745, 42] width 33 height 41
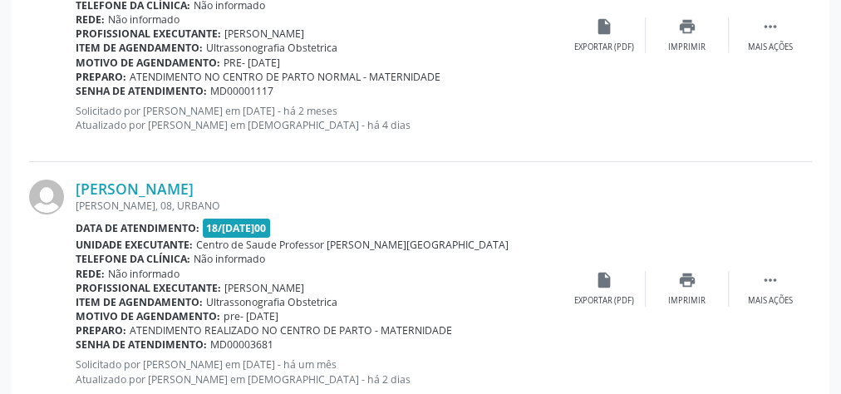
scroll to position [2922, 0]
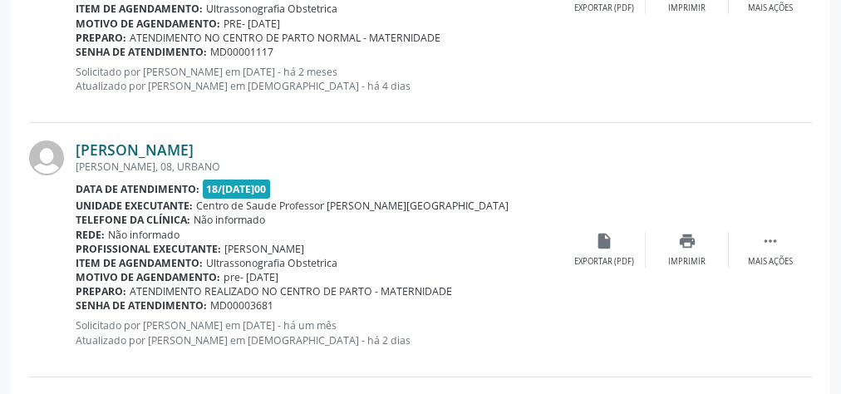
click at [194, 141] on link "[PERSON_NAME]" at bounding box center [135, 150] width 118 height 18
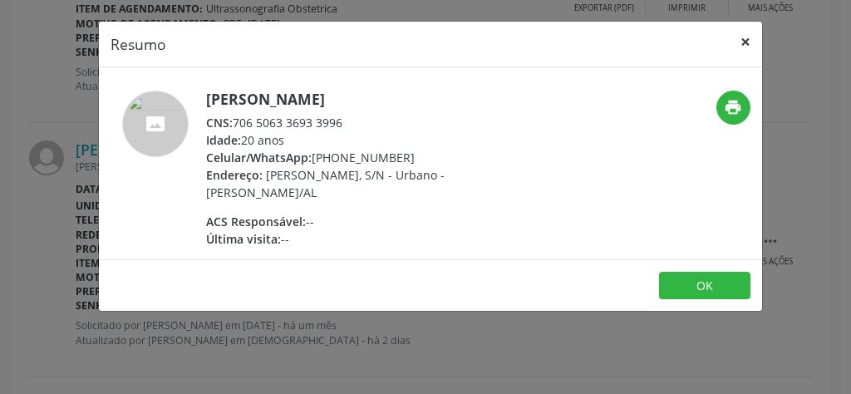
click at [747, 40] on button "×" at bounding box center [745, 42] width 33 height 41
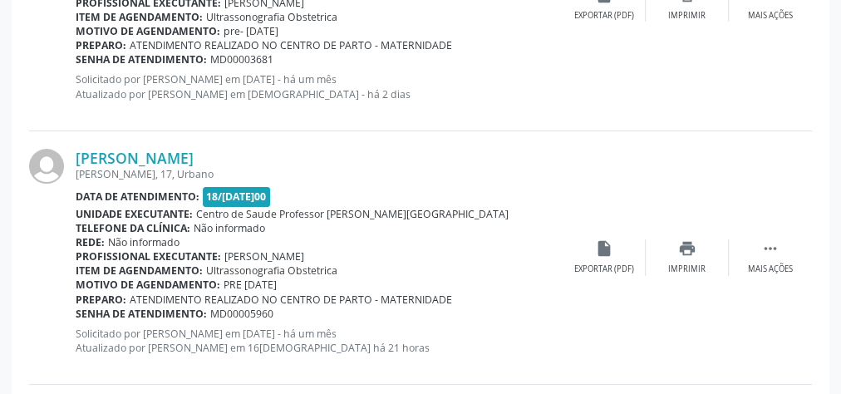
scroll to position [3188, 0]
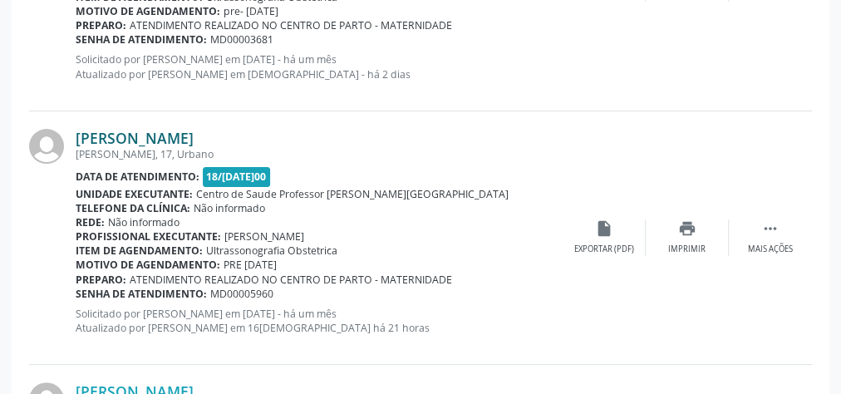
click at [194, 134] on link "[PERSON_NAME]" at bounding box center [135, 138] width 118 height 18
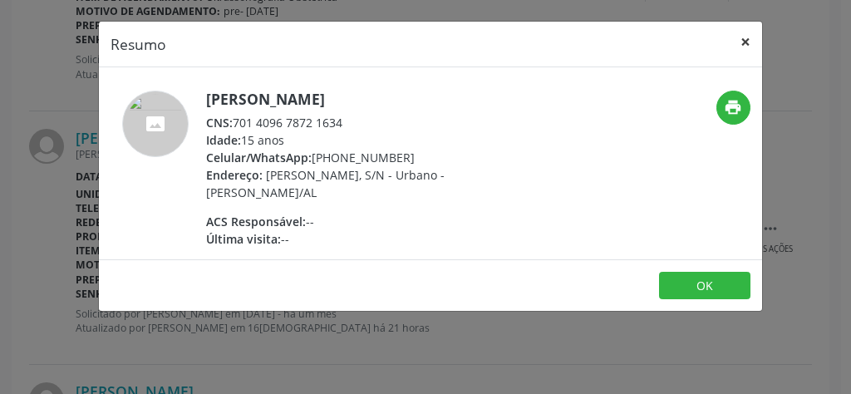
click at [742, 34] on button "×" at bounding box center [745, 42] width 33 height 41
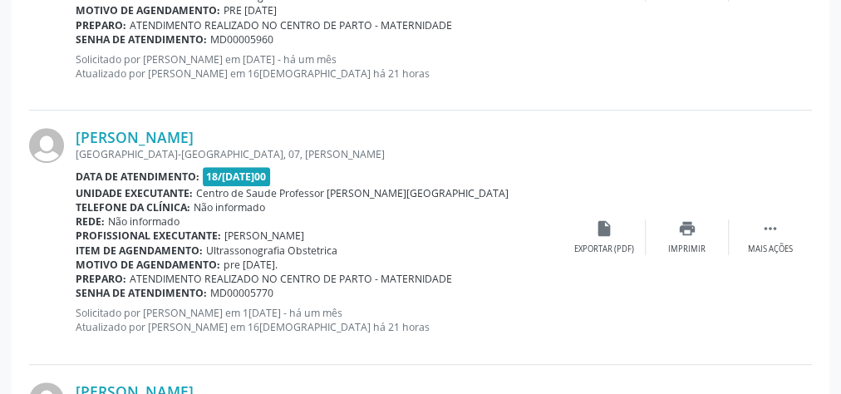
scroll to position [3454, 0]
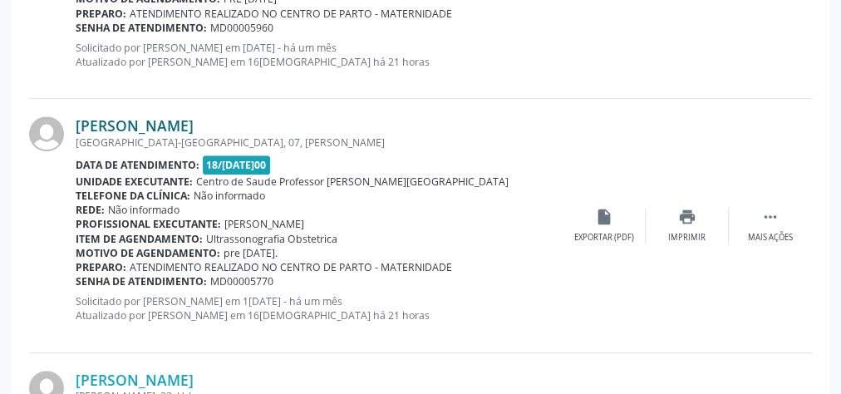
click at [146, 123] on link "[PERSON_NAME]" at bounding box center [135, 125] width 118 height 18
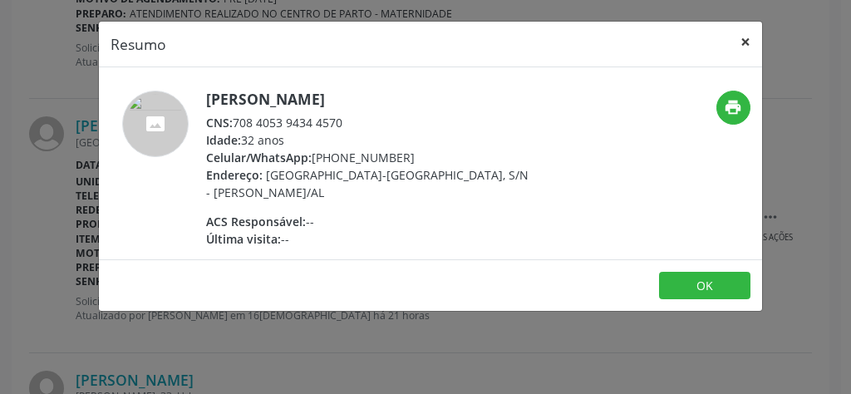
click at [742, 36] on button "×" at bounding box center [745, 42] width 33 height 41
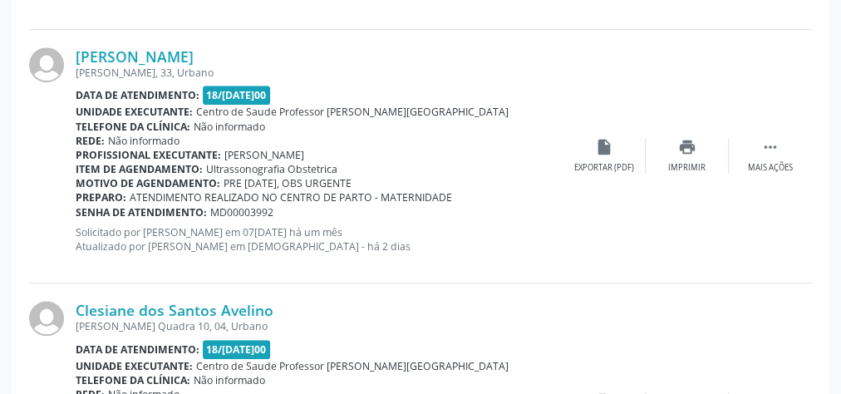
scroll to position [3787, 0]
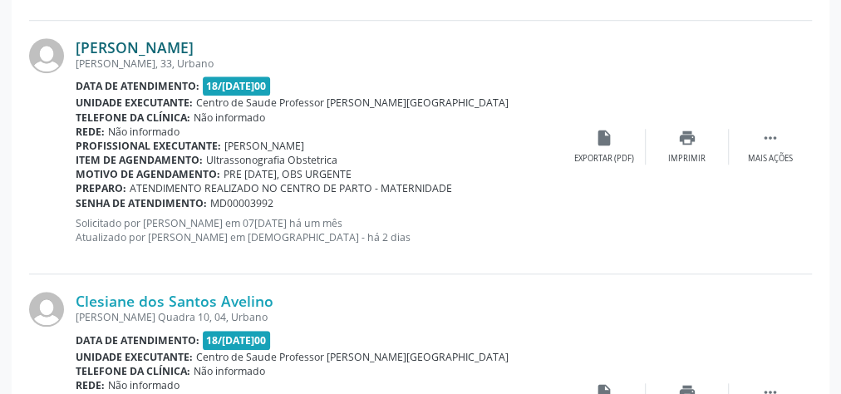
click at [150, 40] on link "[PERSON_NAME]" at bounding box center [135, 47] width 118 height 18
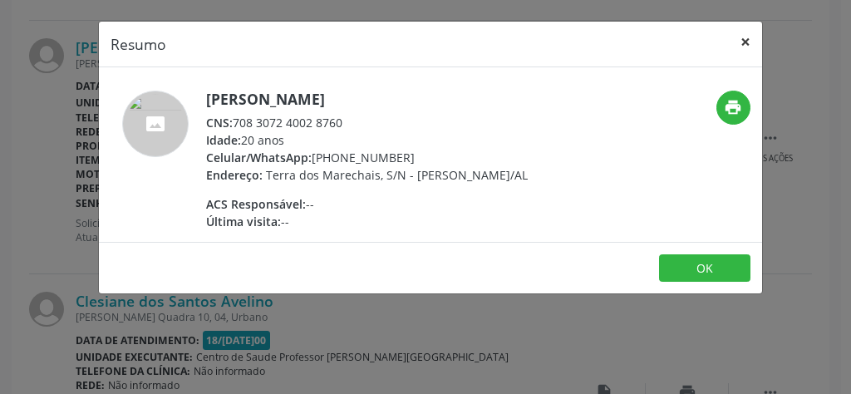
click at [742, 36] on button "×" at bounding box center [745, 42] width 33 height 41
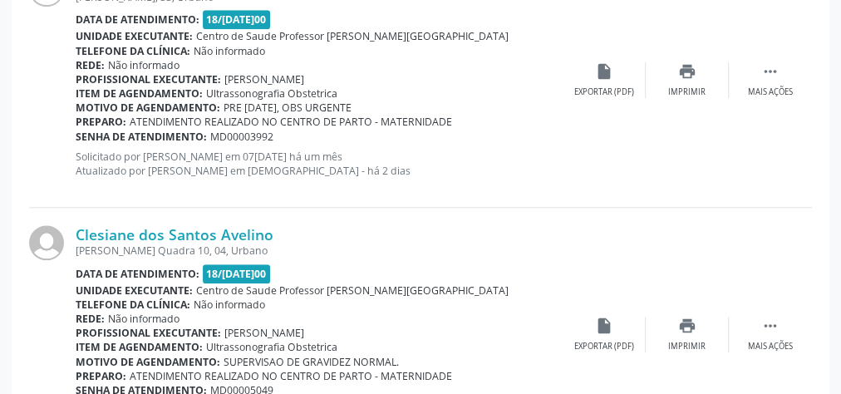
scroll to position [3920, 0]
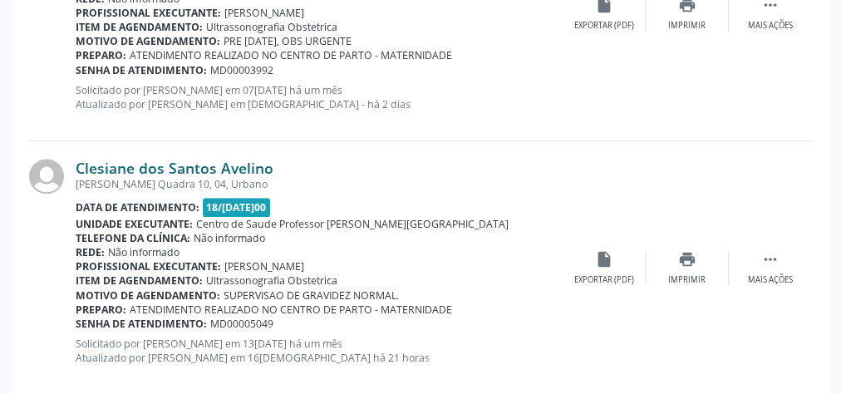
click at [172, 159] on link "Clesiane dos Santos Avelino" at bounding box center [175, 168] width 198 height 18
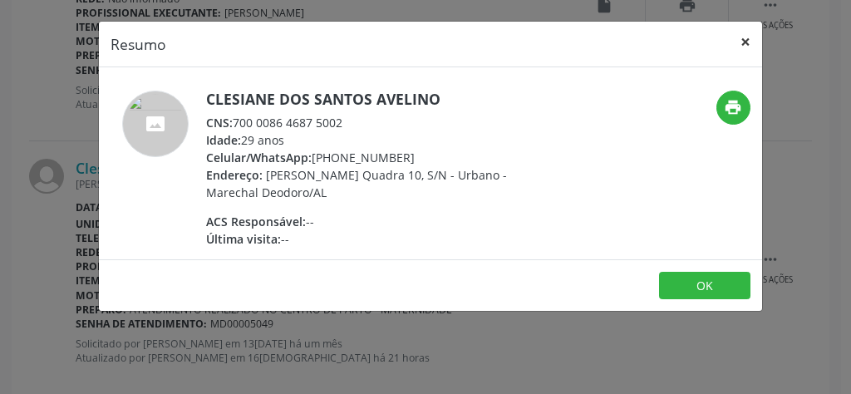
click at [748, 42] on button "×" at bounding box center [745, 42] width 33 height 41
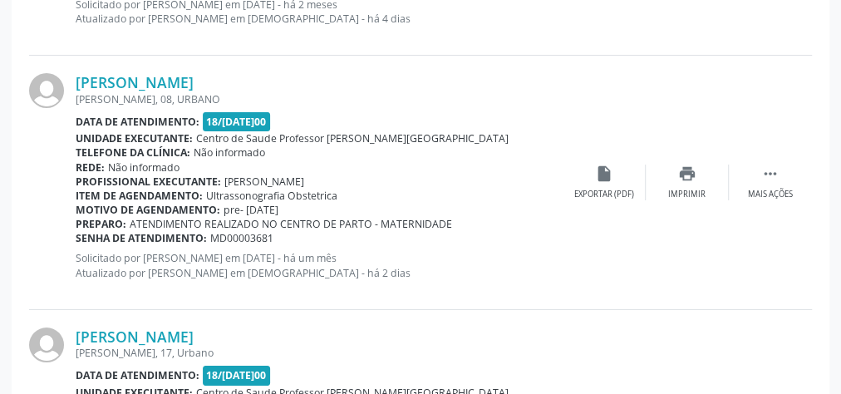
scroll to position [0, 0]
